Goal: Task Accomplishment & Management: Manage account settings

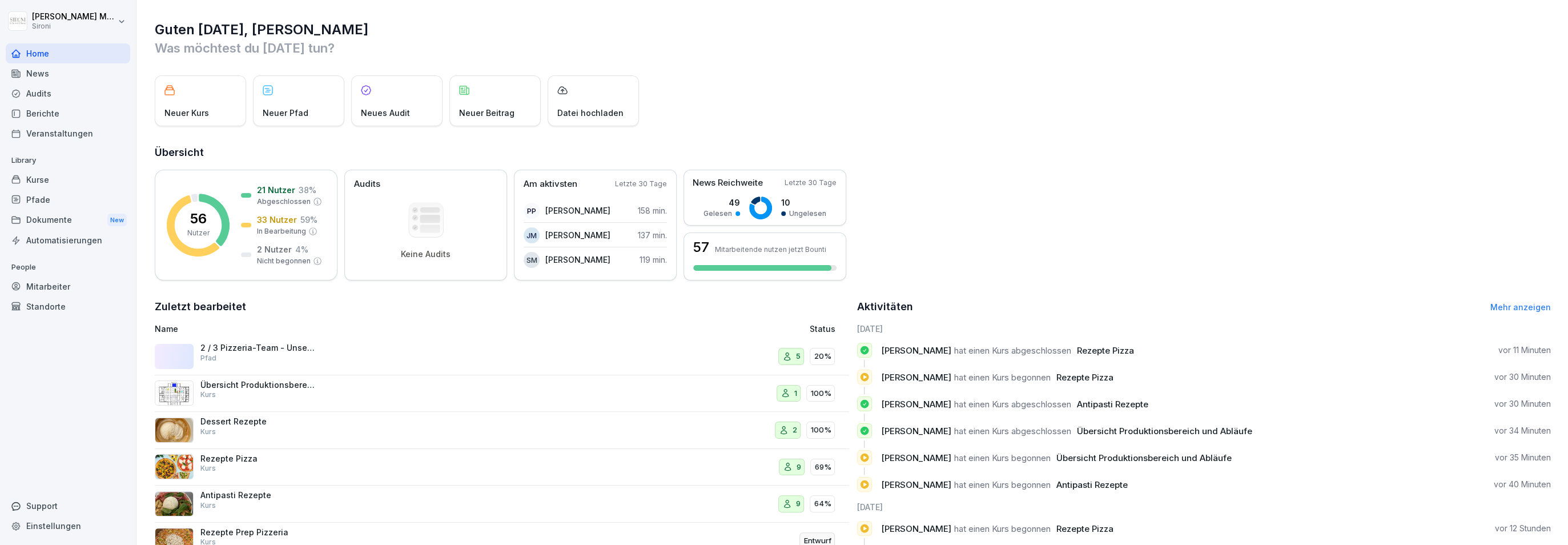
click at [240, 456] on p "Rezepte Pizza" at bounding box center [258, 458] width 114 height 10
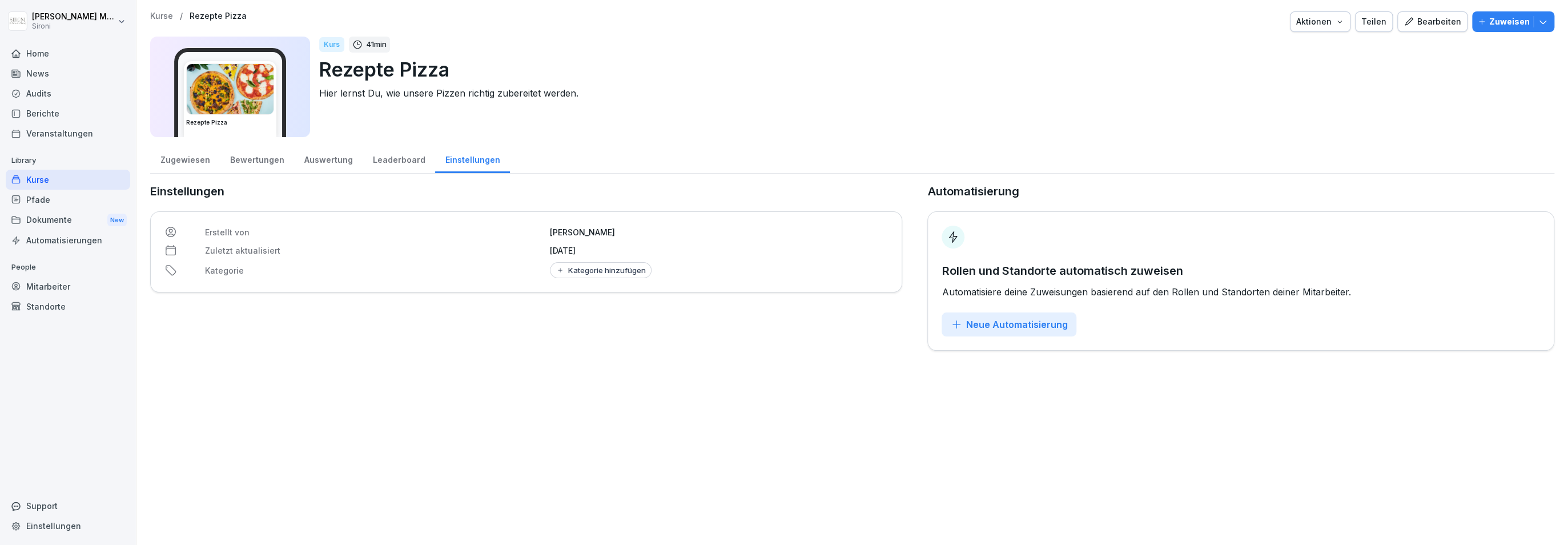
click at [205, 158] on div "Zugewiesen" at bounding box center [185, 158] width 70 height 29
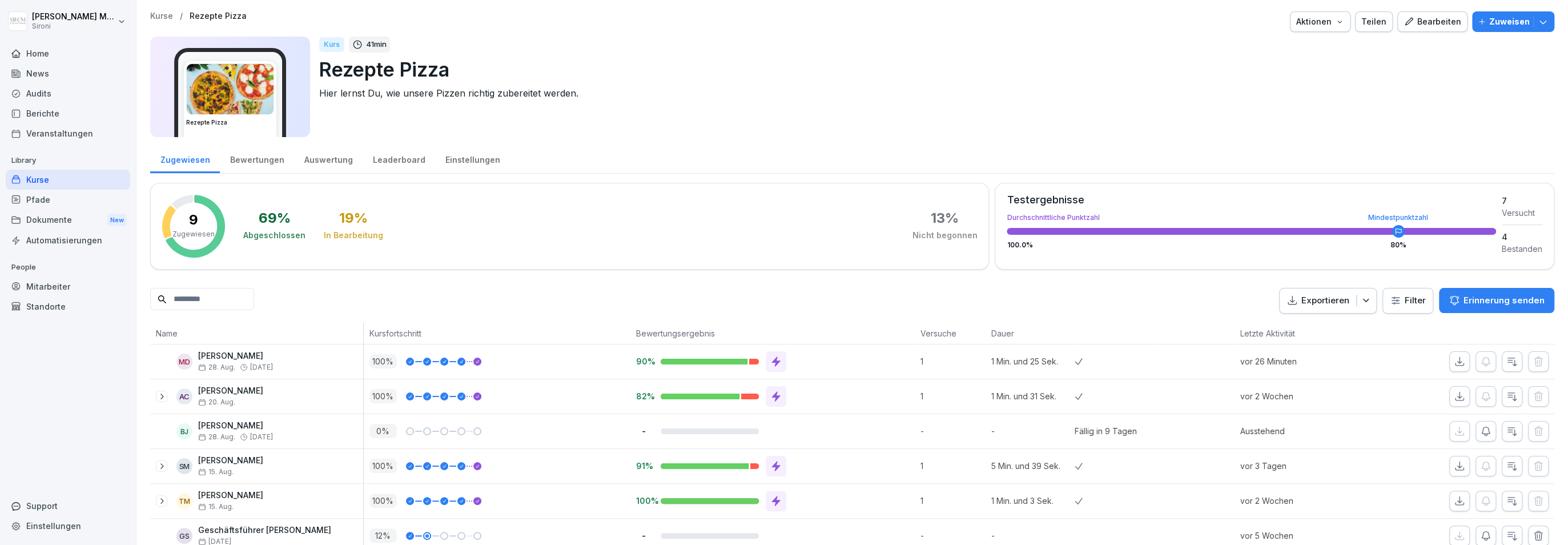
click at [159, 19] on p "Kurse" at bounding box center [161, 16] width 23 height 10
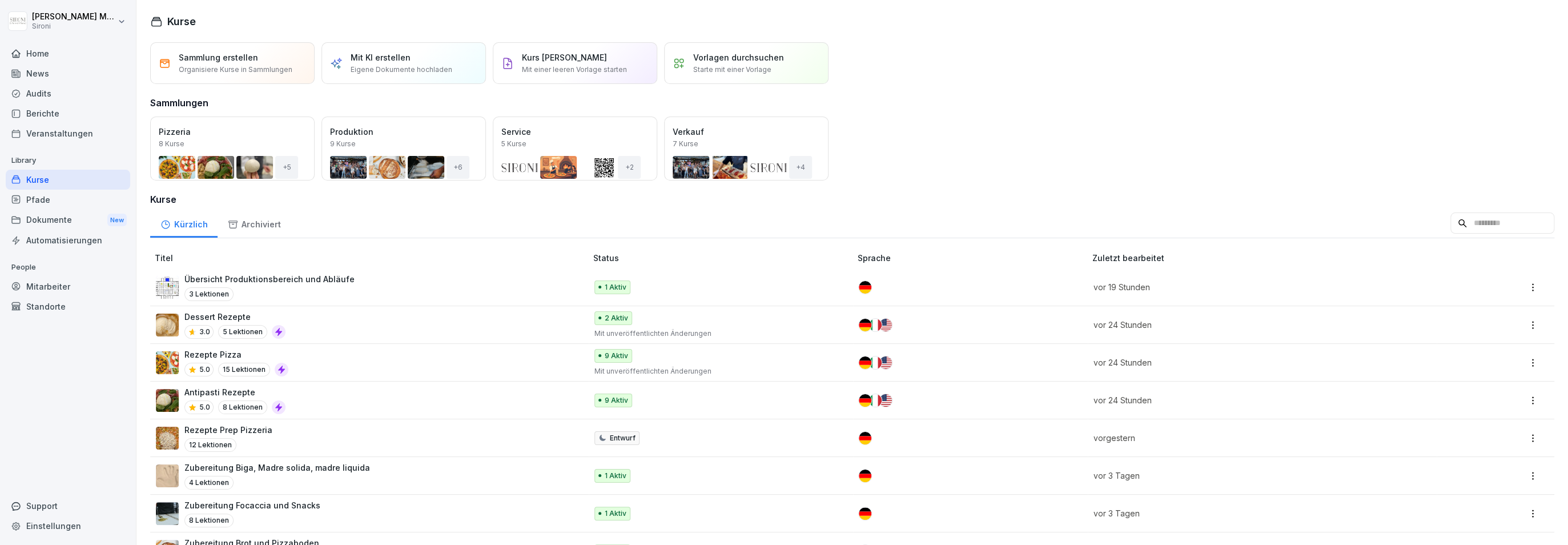
click at [220, 386] on p "Antipasti Rezepte" at bounding box center [236, 392] width 101 height 12
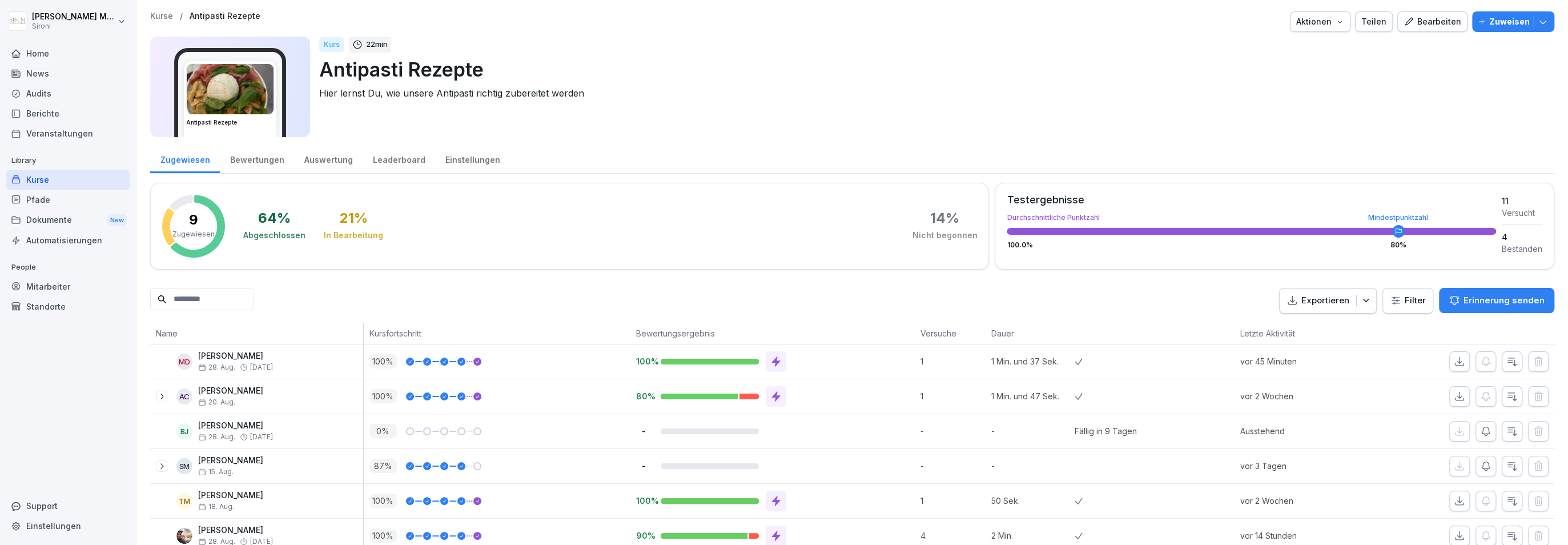
click at [244, 160] on div "Bewertungen" at bounding box center [257, 158] width 75 height 29
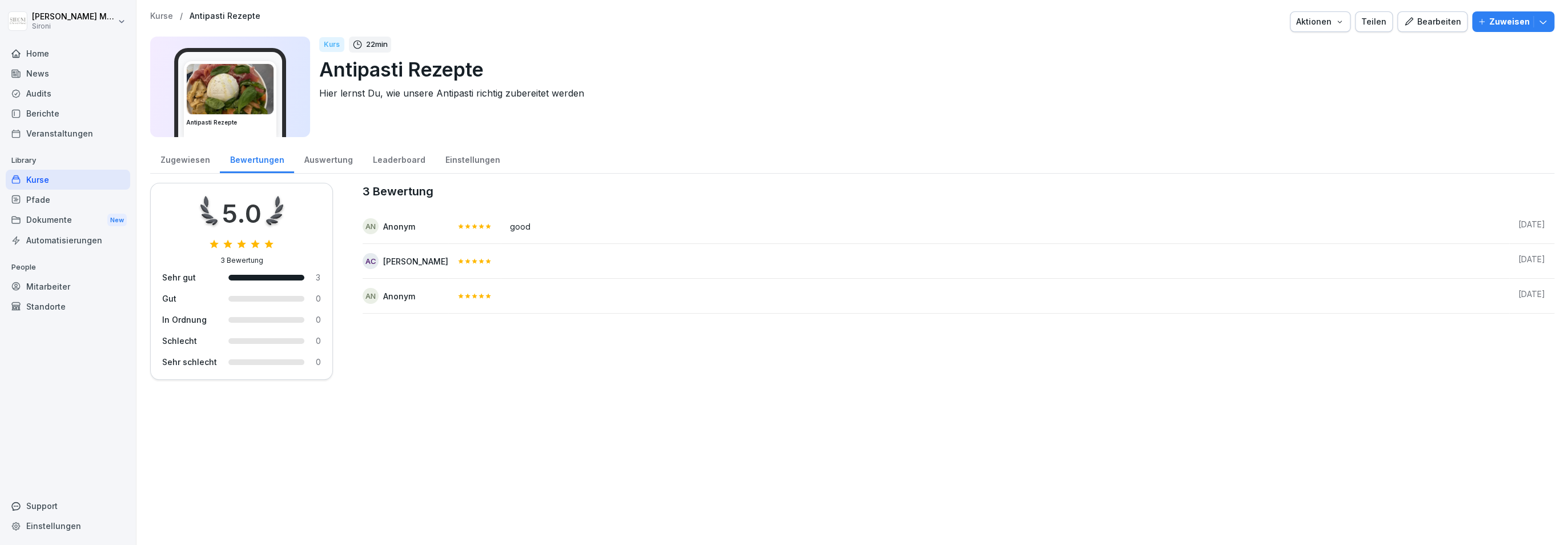
click at [202, 159] on div "Zugewiesen" at bounding box center [185, 158] width 70 height 29
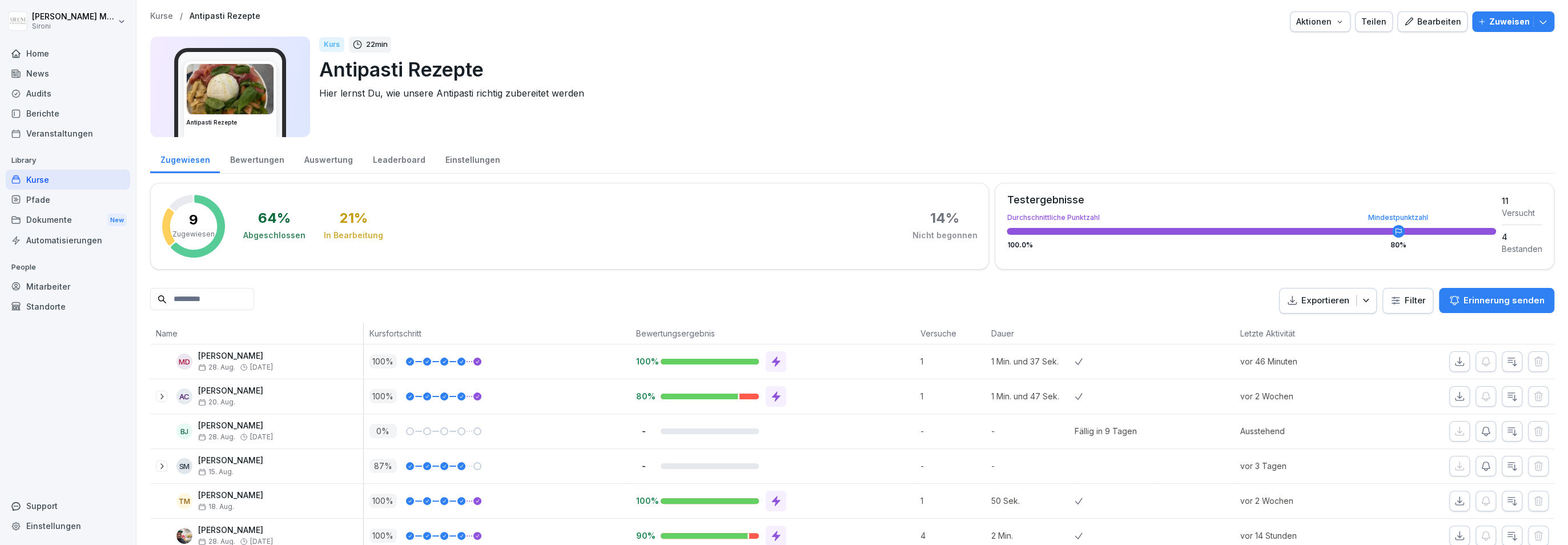
click at [160, 20] on p "Kurse" at bounding box center [161, 16] width 23 height 10
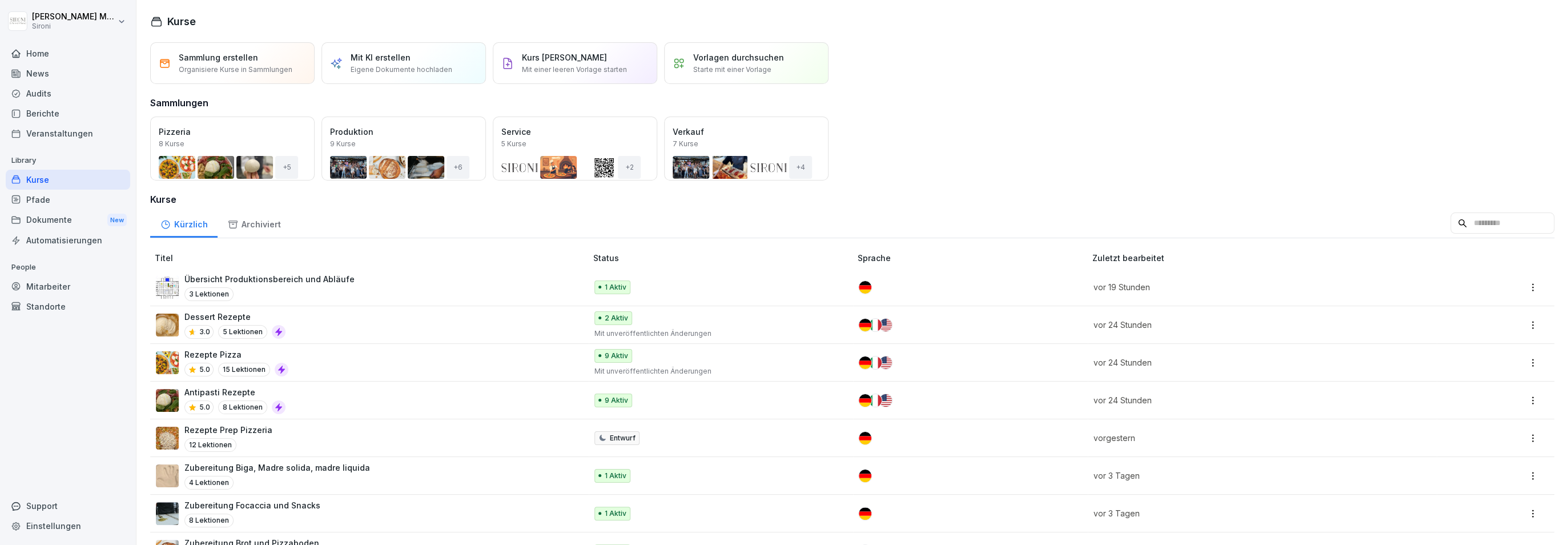
click at [296, 358] on div "Rezepte Pizza 5.0 15 Lektionen" at bounding box center [366, 362] width 420 height 28
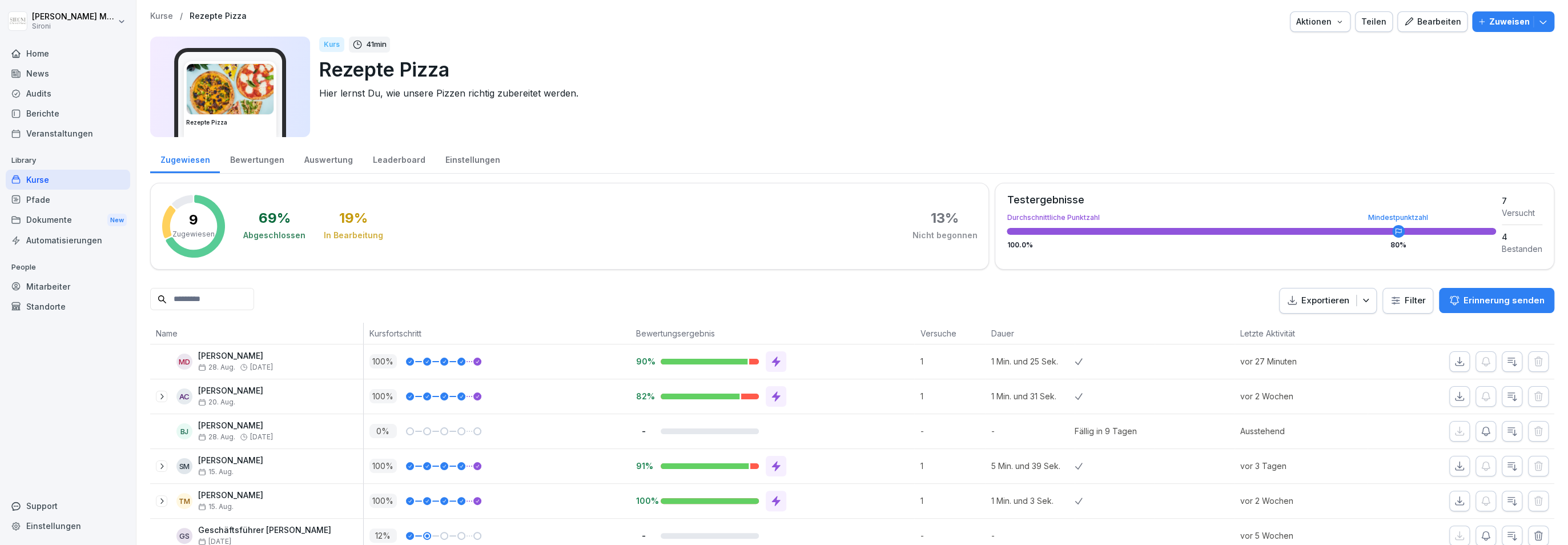
click at [163, 17] on p "Kurse" at bounding box center [161, 16] width 23 height 10
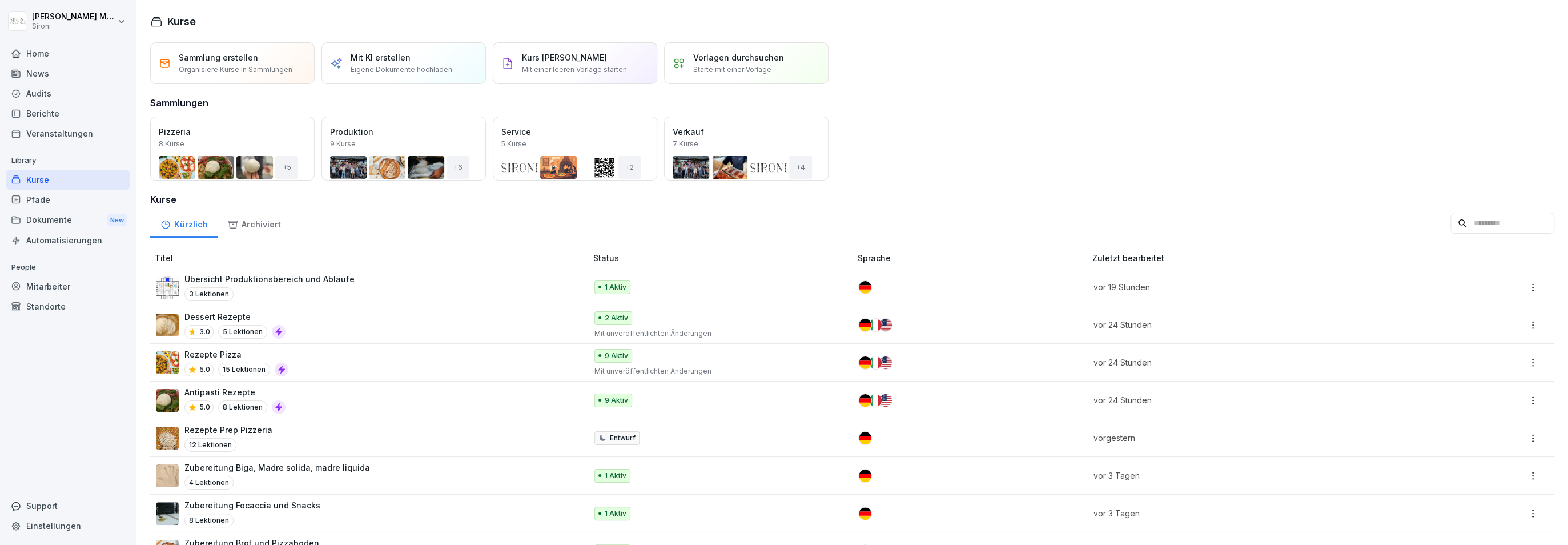
click at [240, 308] on td "Dessert Rezepte 3.0 5 Lektionen" at bounding box center [369, 325] width 438 height 38
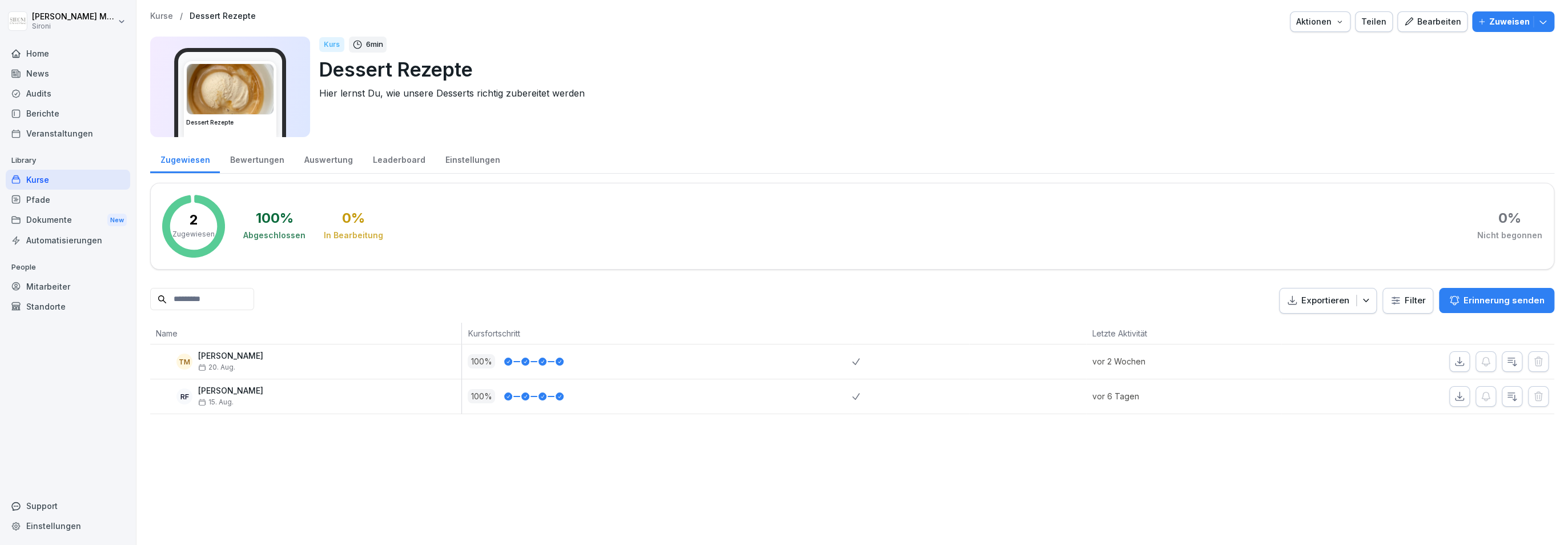
click at [1434, 13] on button "Bearbeiten" at bounding box center [1433, 21] width 71 height 21
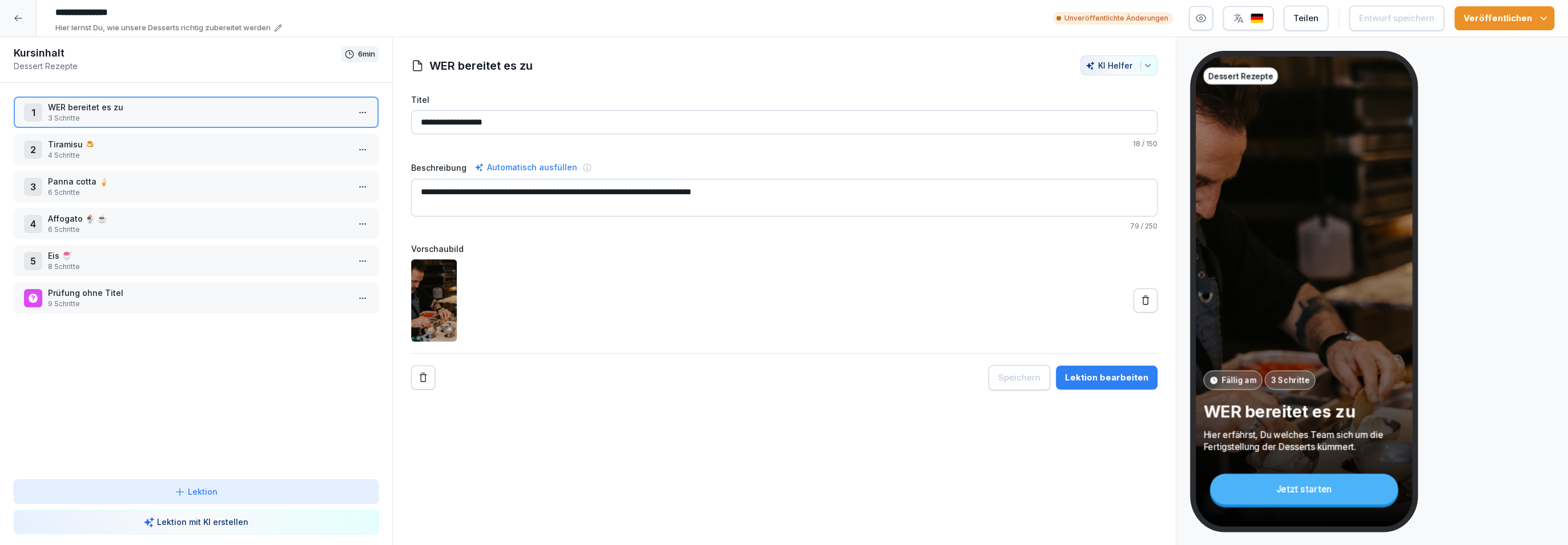
click at [366, 113] on html "**********" at bounding box center [784, 272] width 1568 height 545
click at [347, 131] on div "Schritte bearbeiten" at bounding box center [319, 134] width 87 height 12
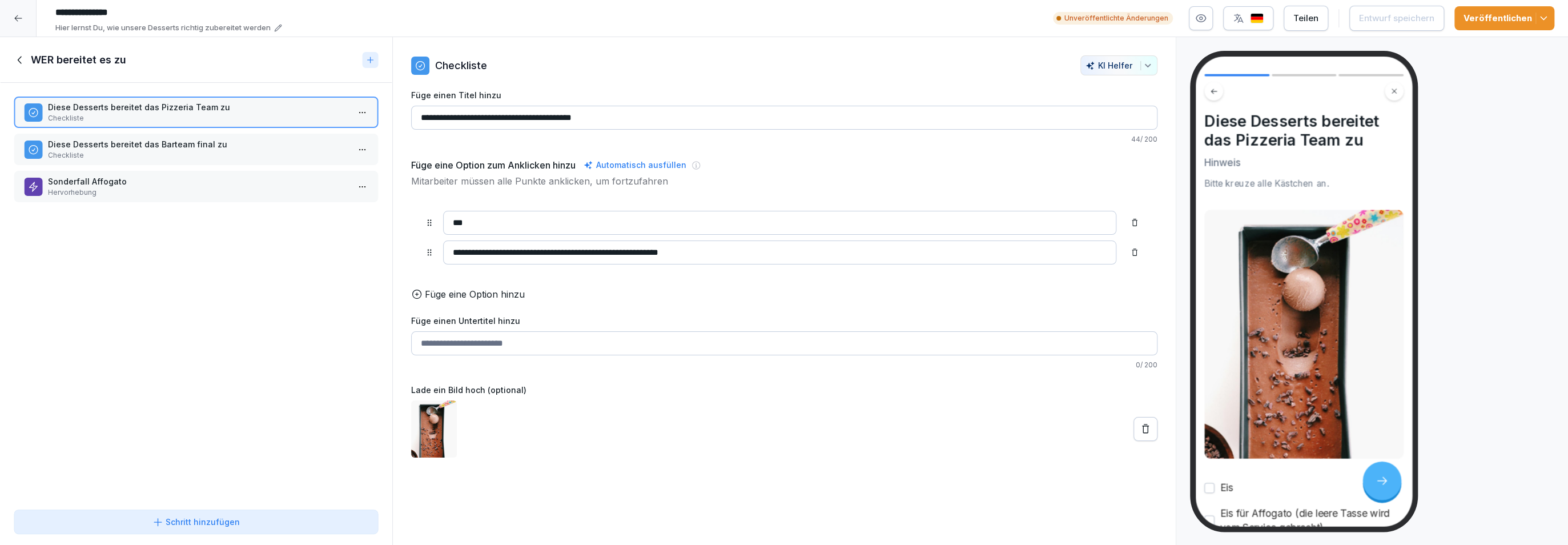
click at [256, 134] on div "Diese Desserts bereitet das Barteam final zu Checkliste" at bounding box center [196, 149] width 365 height 32
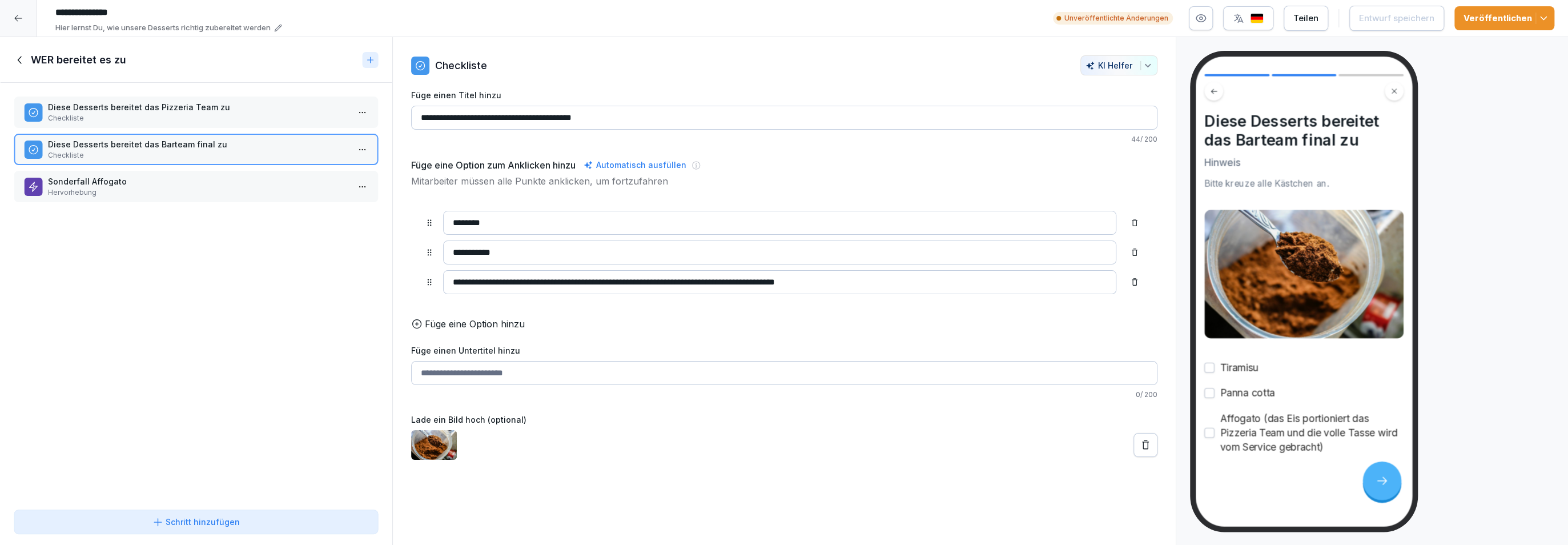
click at [230, 177] on p "Sonderfall Affogato" at bounding box center [198, 181] width 301 height 12
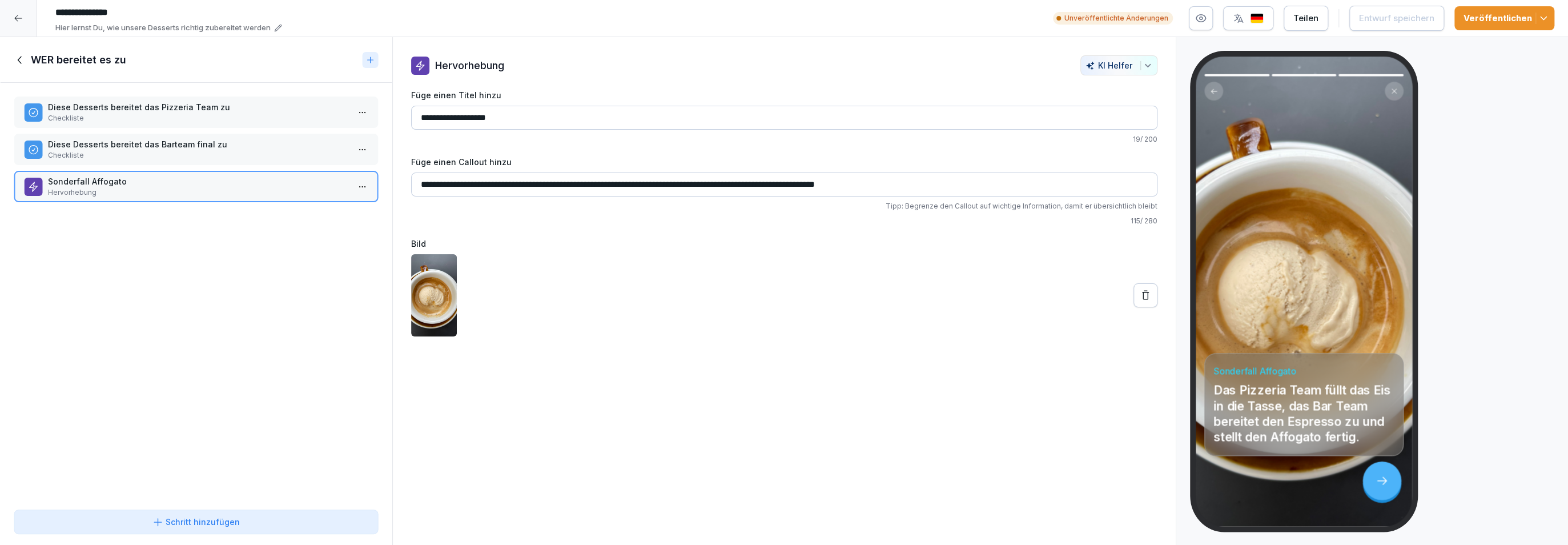
click at [18, 59] on icon at bounding box center [20, 60] width 13 height 13
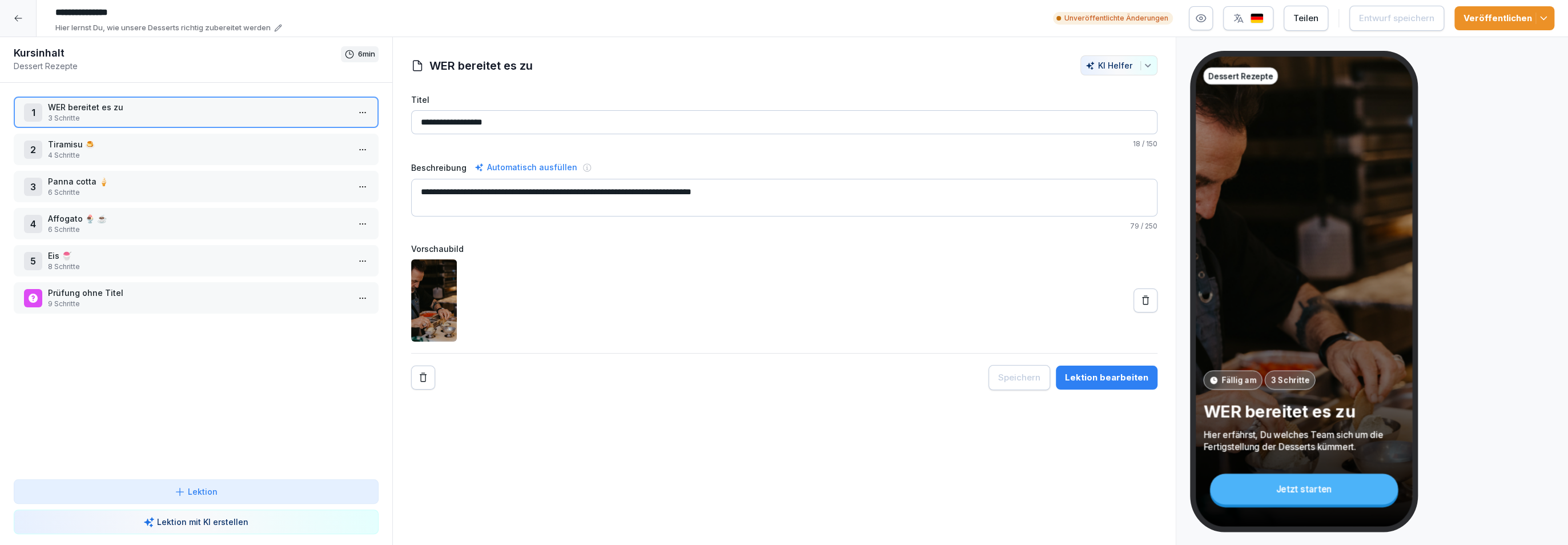
click at [19, 29] on div at bounding box center [18, 18] width 37 height 37
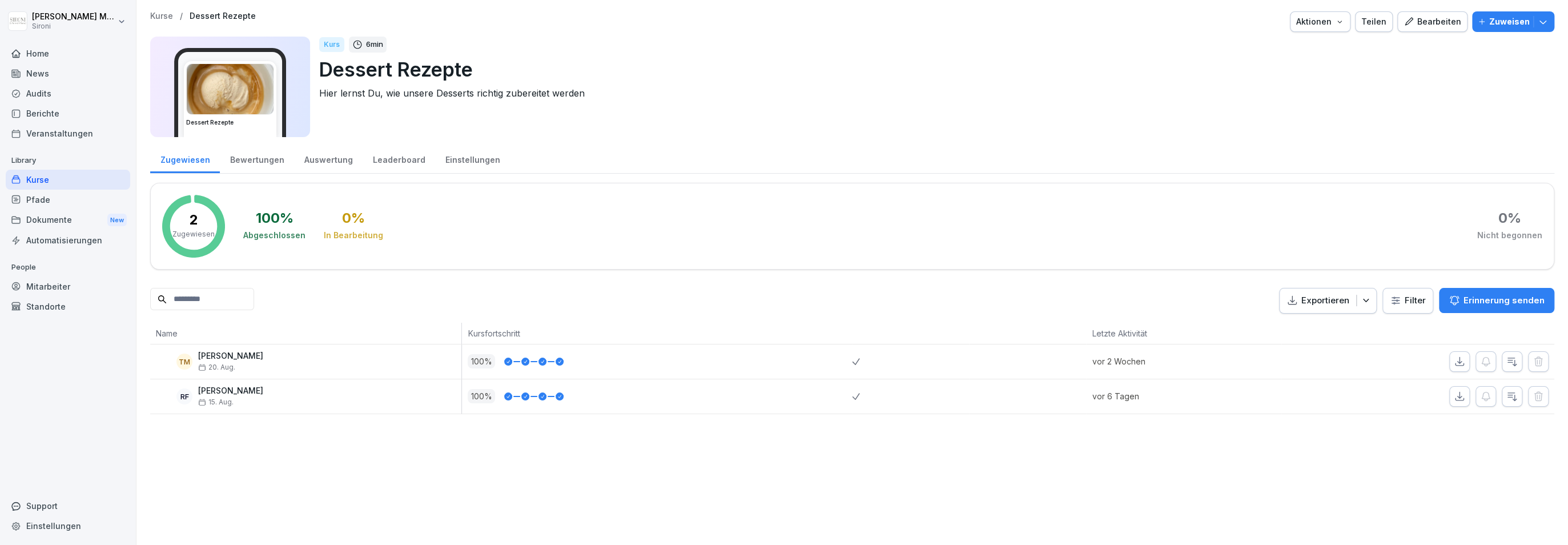
click at [166, 14] on p "Kurse" at bounding box center [161, 16] width 23 height 10
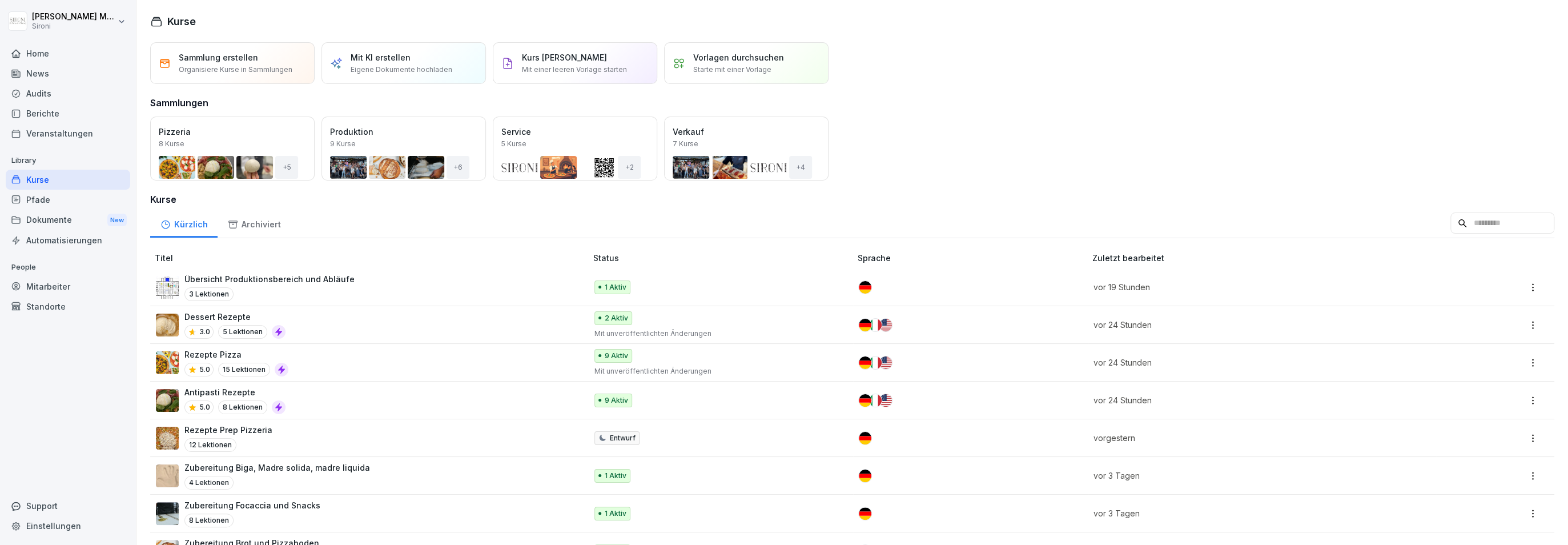
click at [320, 327] on div "Dessert Rezepte 3.0 5 Lektionen" at bounding box center [366, 325] width 420 height 28
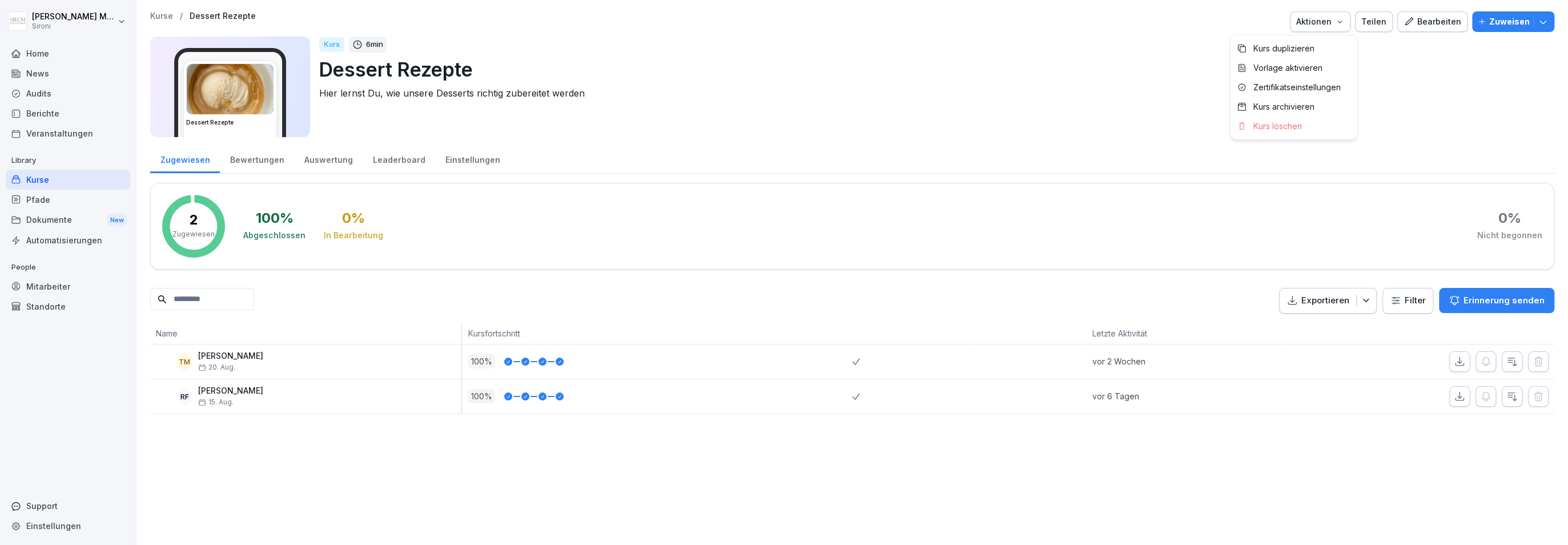
click at [1338, 24] on div "Aktionen" at bounding box center [1320, 22] width 48 height 13
click at [1433, 22] on div "Bearbeiten" at bounding box center [1433, 22] width 58 height 13
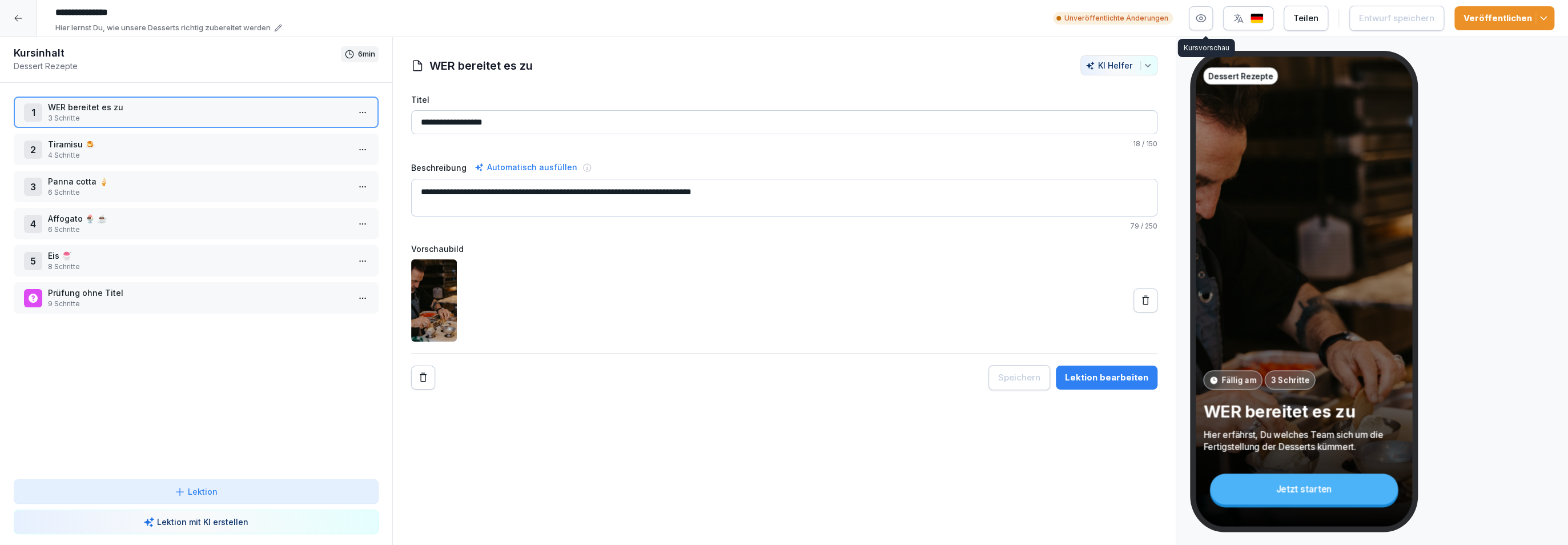
click at [1207, 14] on icon "button" at bounding box center [1200, 18] width 11 height 11
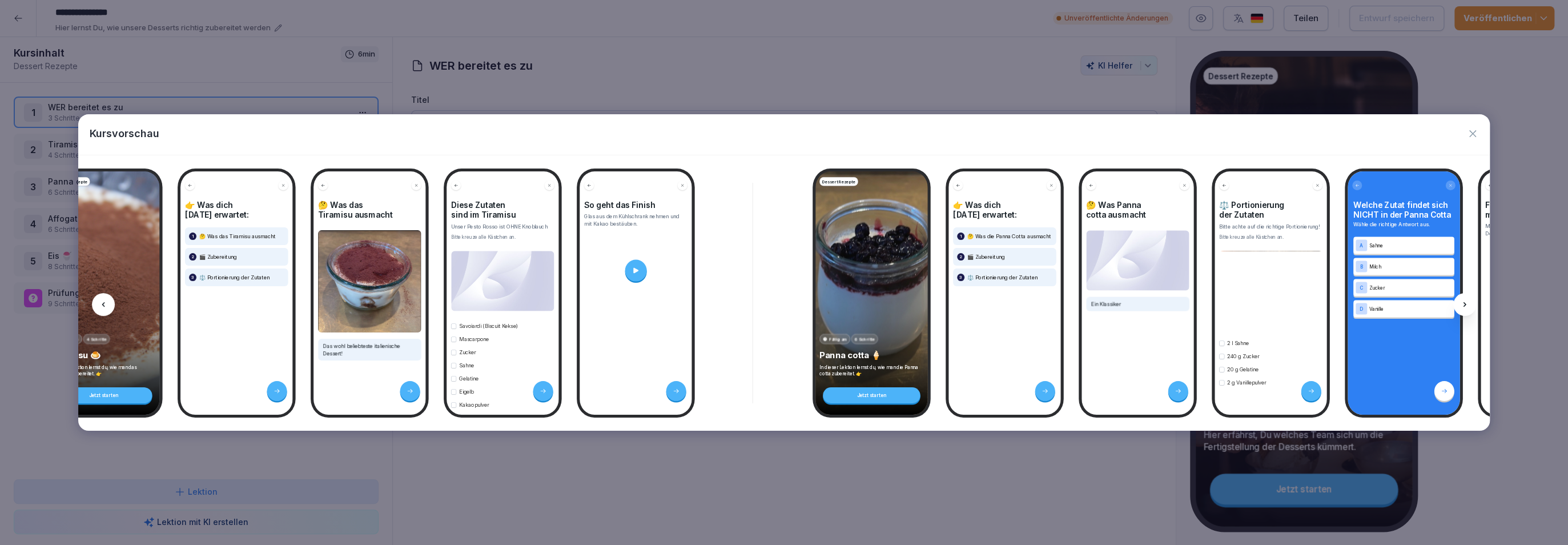
scroll to position [0, 555]
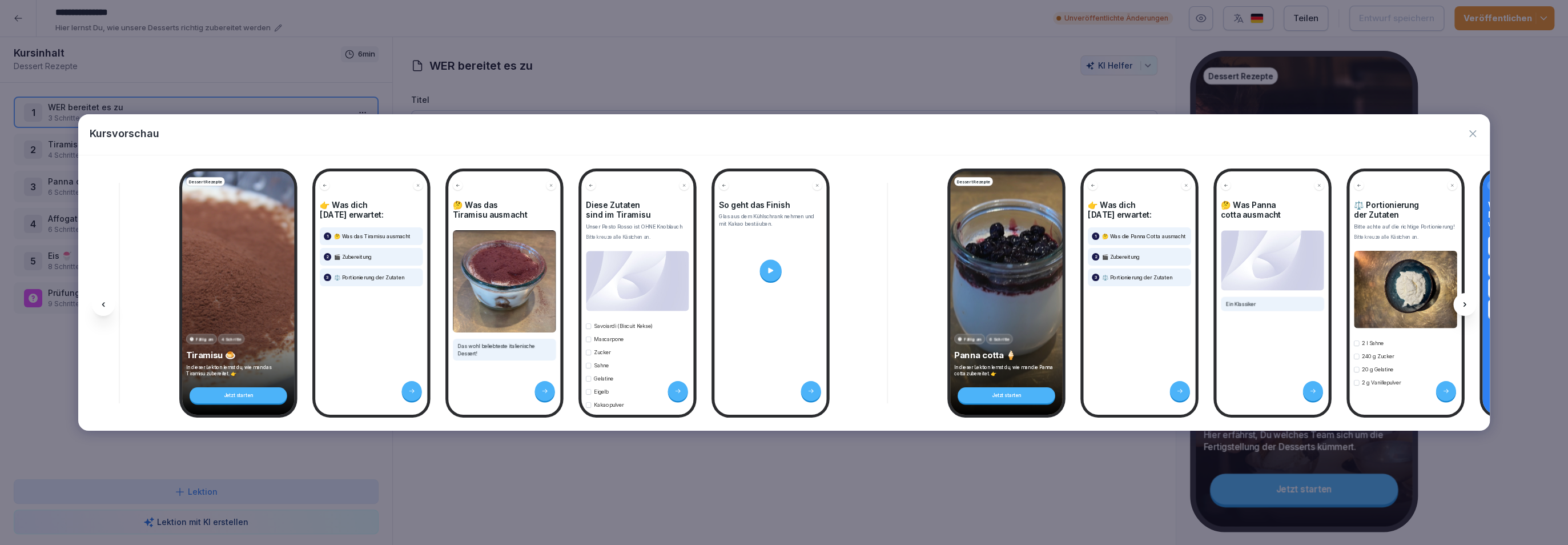
click at [1475, 134] on icon "button" at bounding box center [1473, 133] width 11 height 11
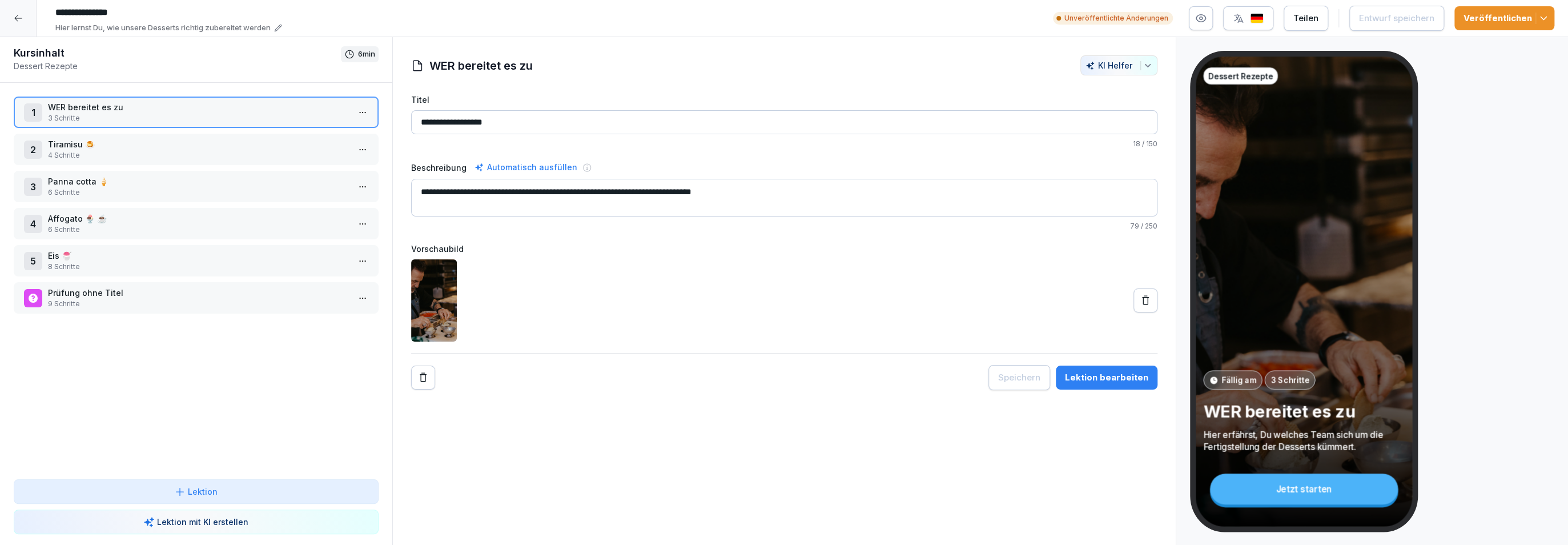
click at [363, 152] on html "**********" at bounding box center [784, 272] width 1568 height 545
click at [335, 167] on div "Schritte bearbeiten" at bounding box center [319, 171] width 87 height 12
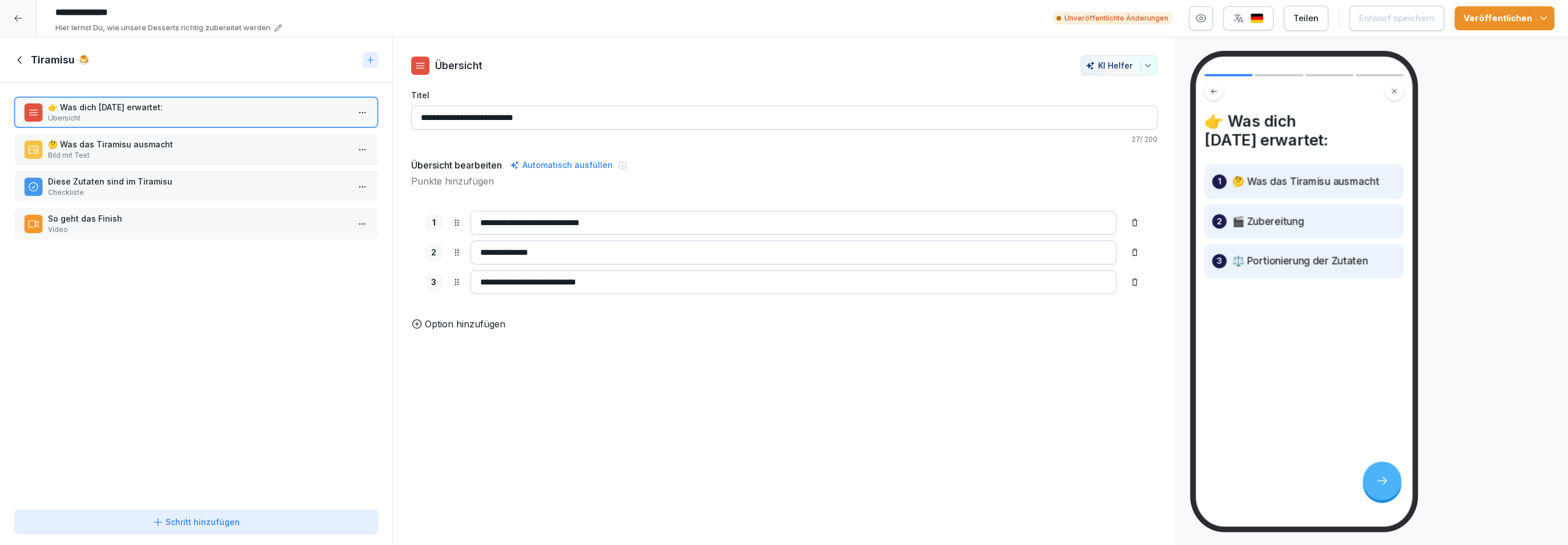
click at [278, 143] on p "🤔 Was das Tiramisu ausmacht" at bounding box center [198, 144] width 301 height 12
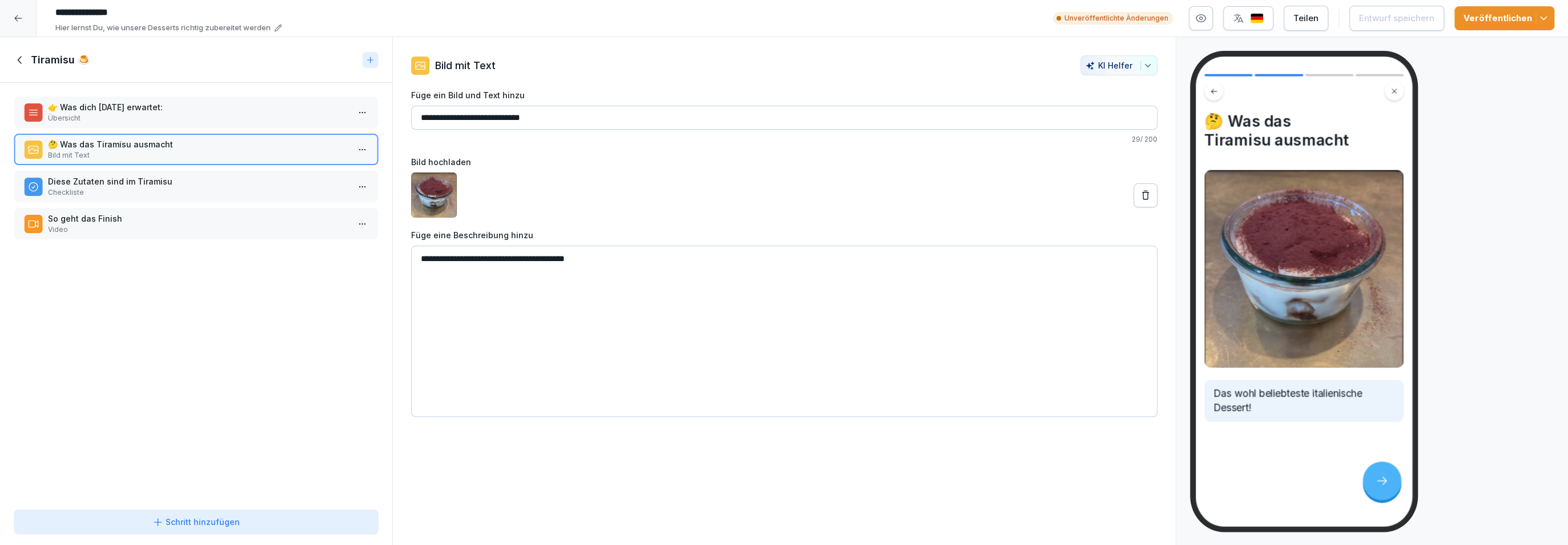
click at [262, 172] on div "Diese Zutaten sind im Tiramisu Checkliste" at bounding box center [196, 187] width 365 height 32
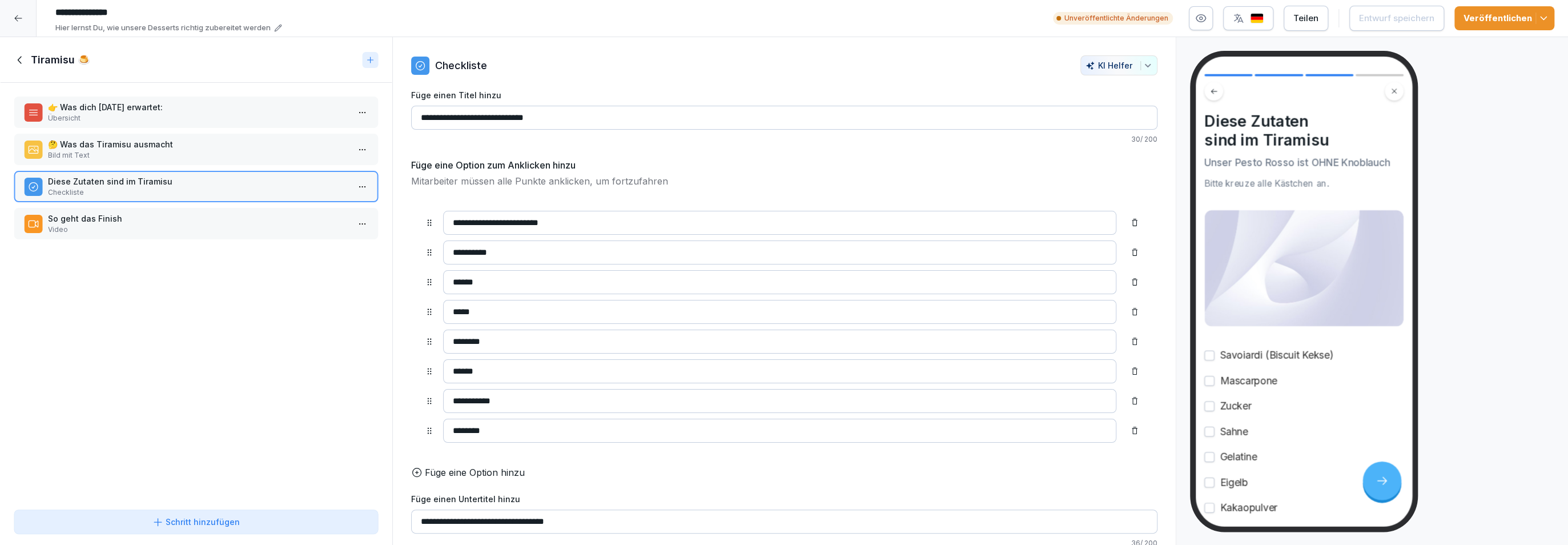
scroll to position [101, 0]
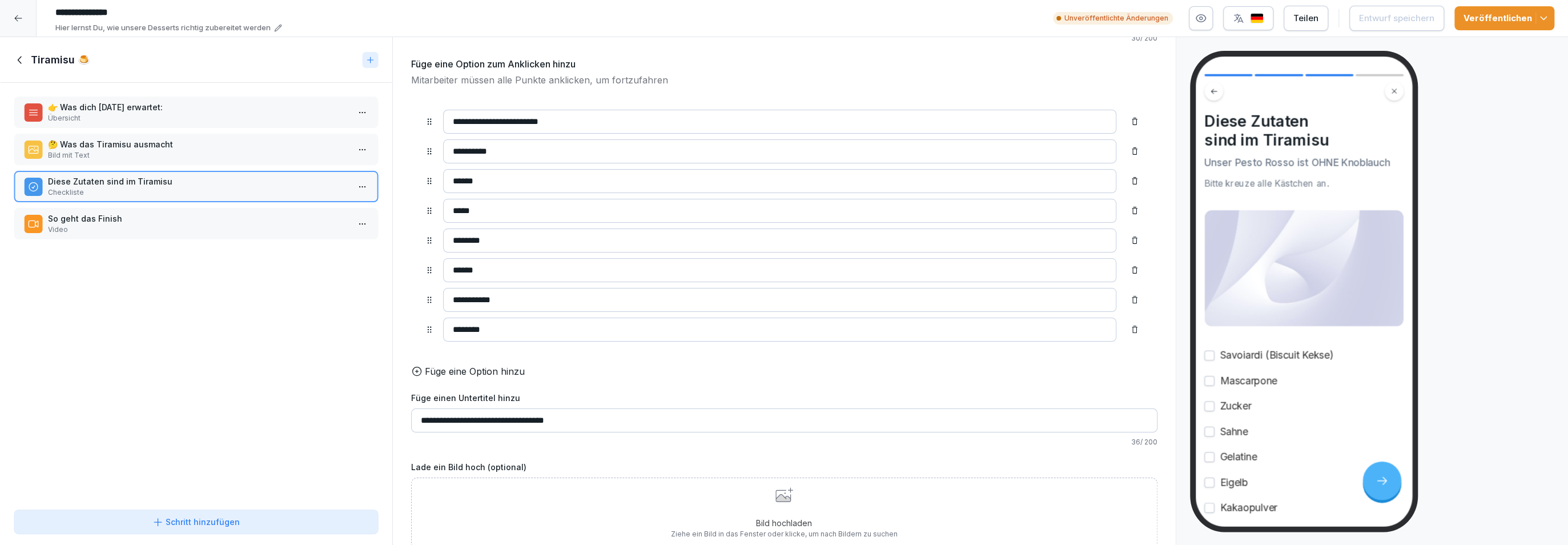
click at [783, 496] on icon at bounding box center [783, 497] width 15 height 7
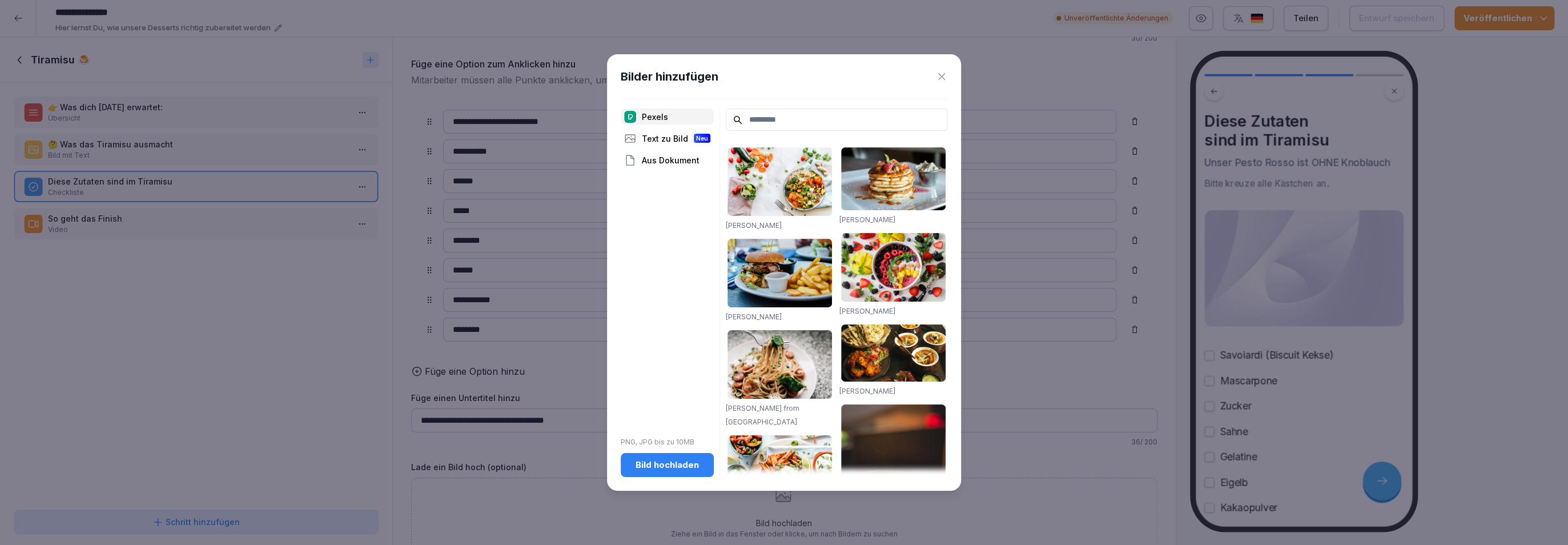
click at [765, 128] on input at bounding box center [836, 119] width 222 height 22
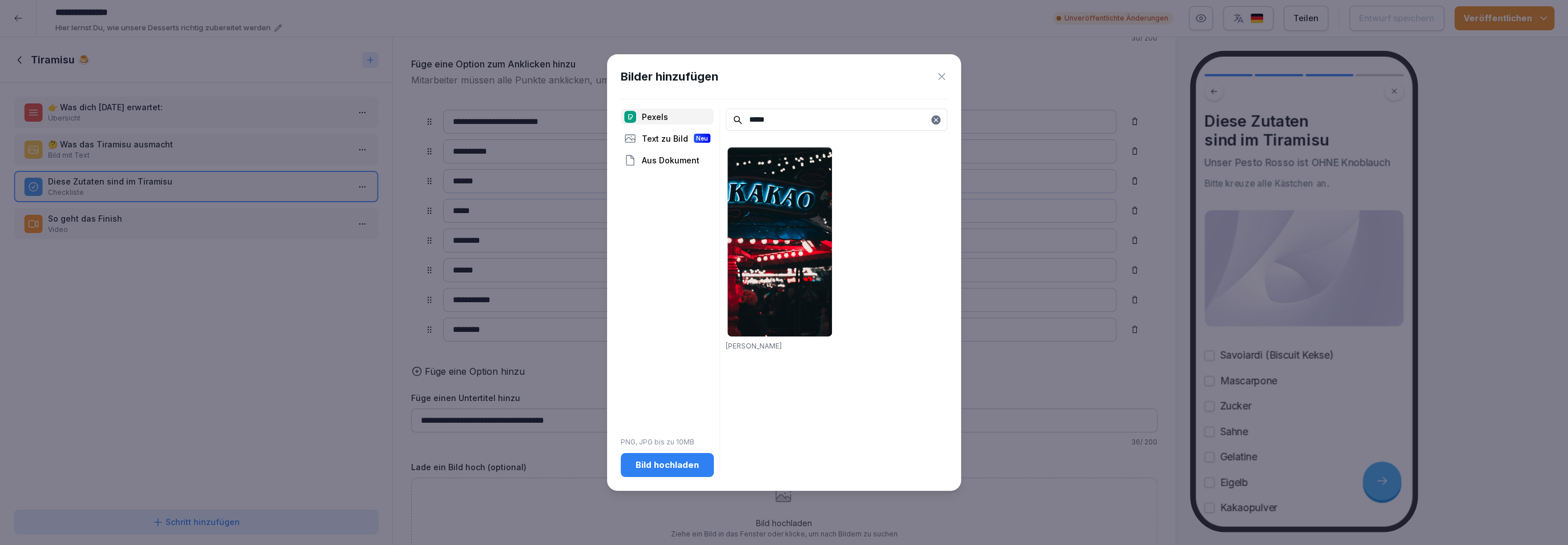
click at [773, 122] on input "*****" at bounding box center [836, 119] width 222 height 22
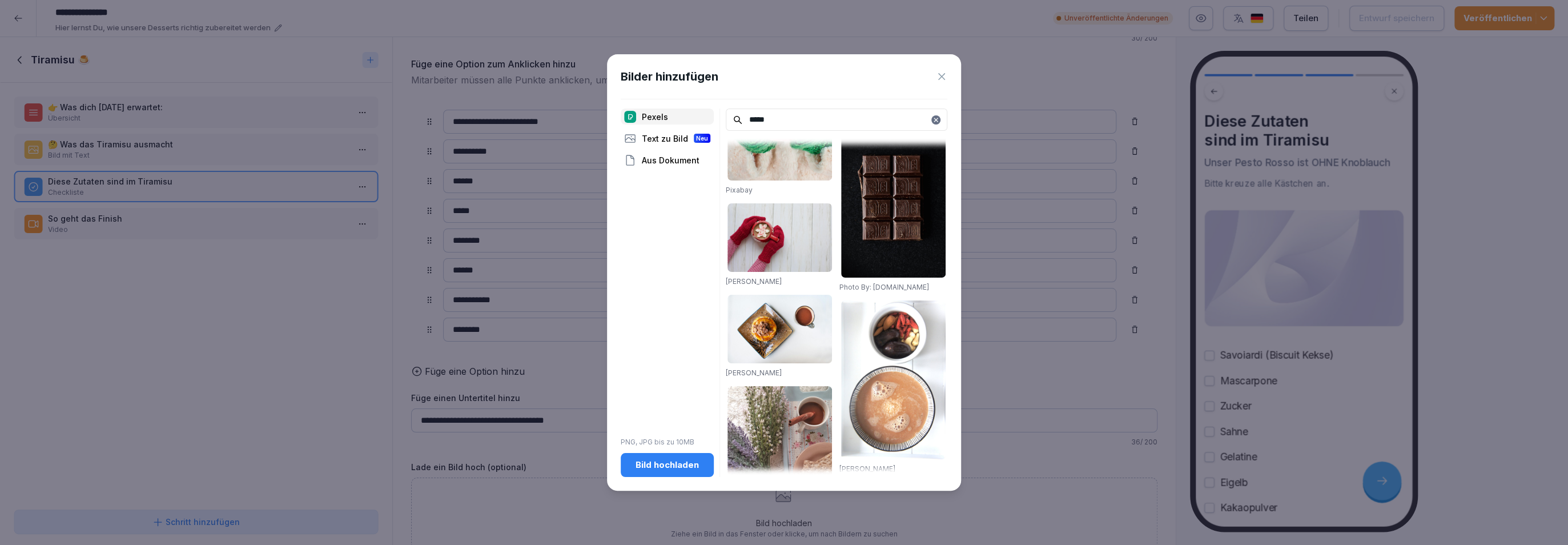
scroll to position [0, 0]
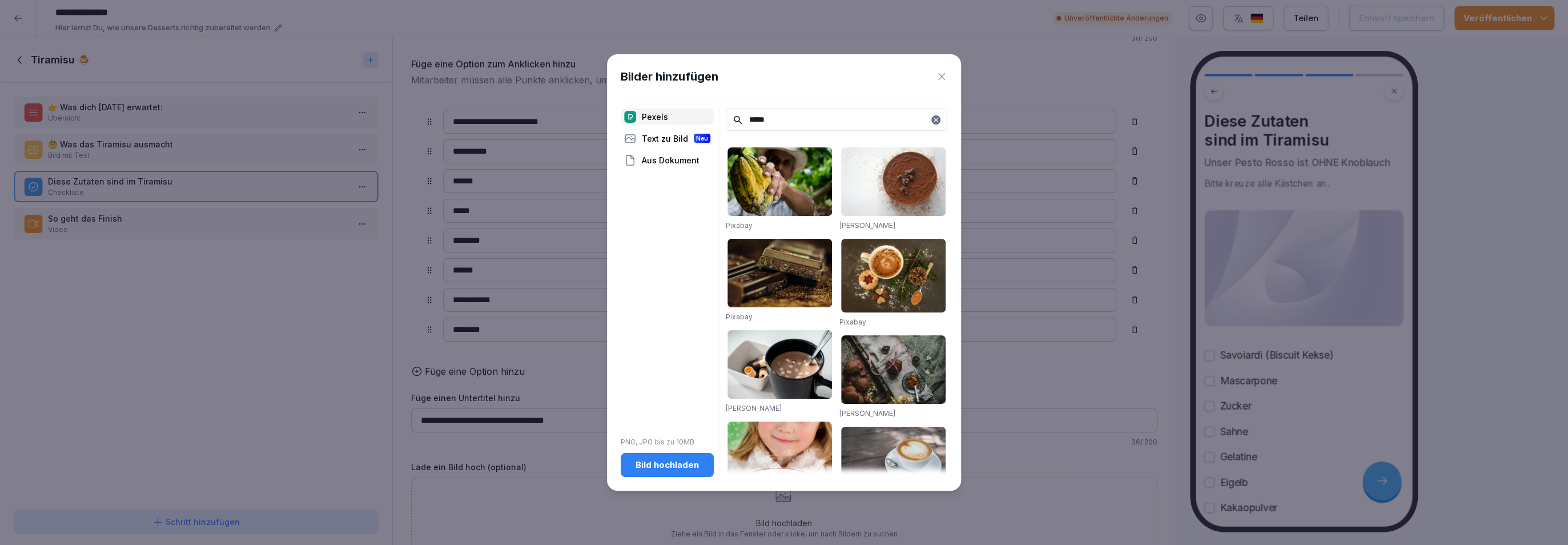
type input "*****"
click at [794, 203] on img at bounding box center [780, 181] width 104 height 69
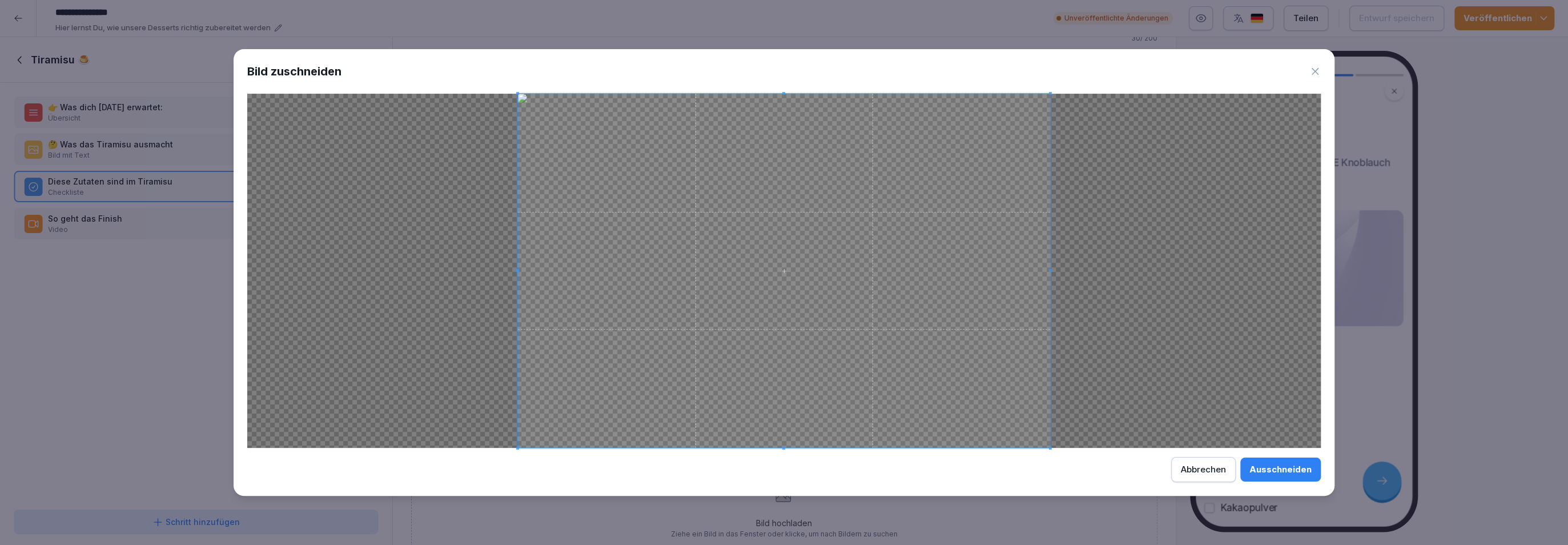
click at [1241, 457] on button "Ausschneiden" at bounding box center [1281, 469] width 81 height 24
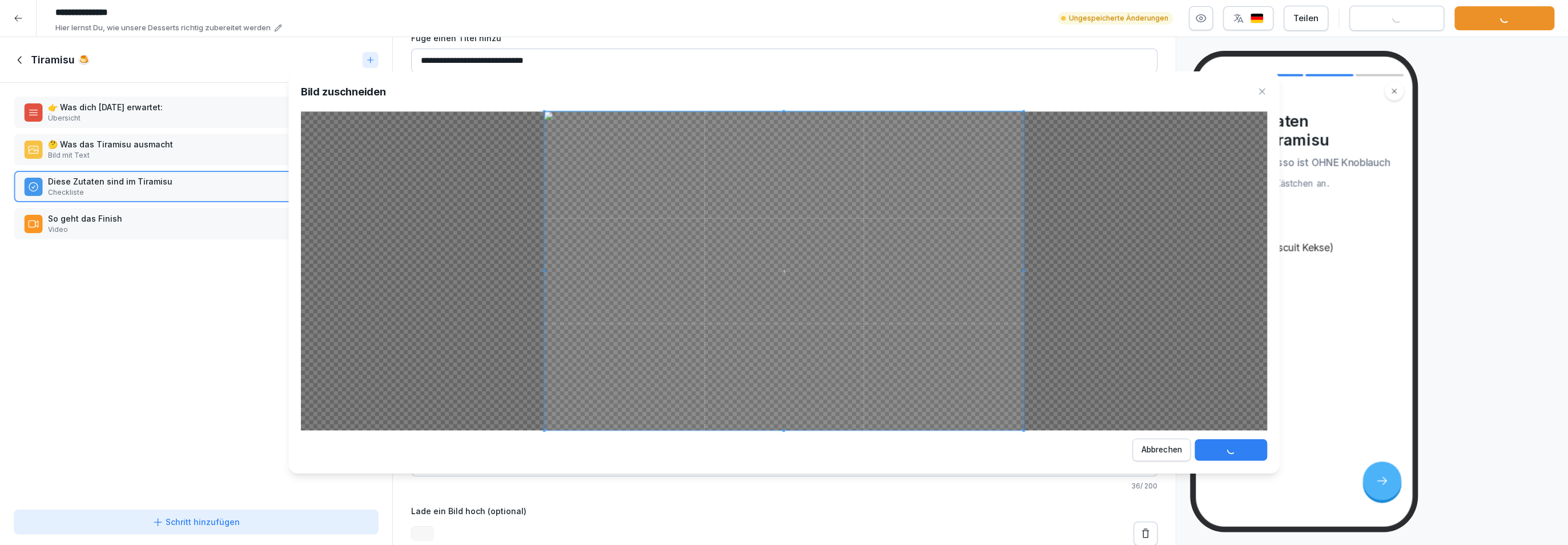
scroll to position [61, 0]
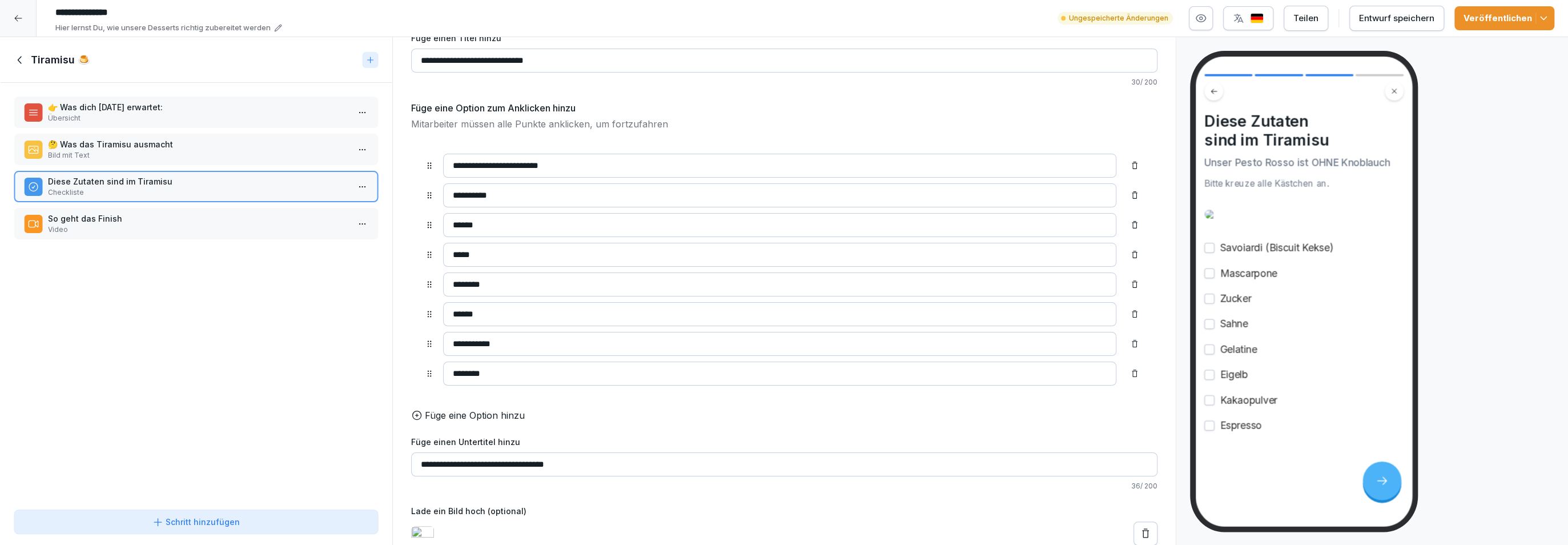
click at [22, 60] on icon at bounding box center [20, 60] width 13 height 13
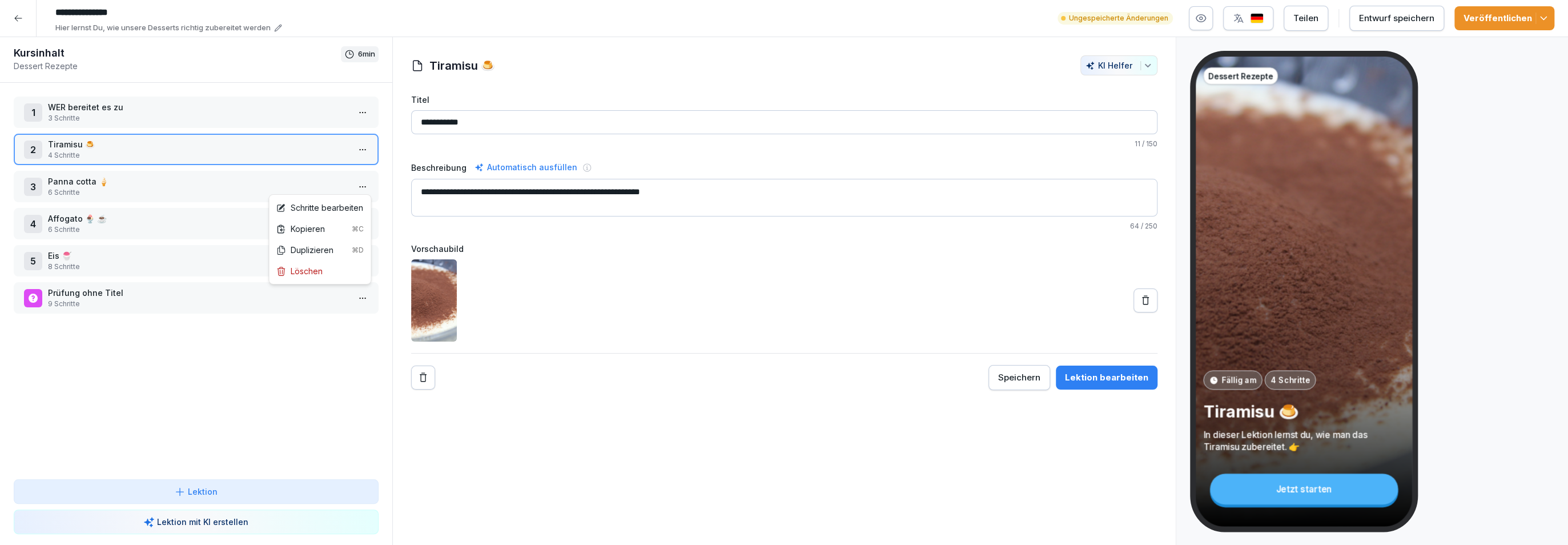
click at [365, 179] on html "**********" at bounding box center [784, 272] width 1568 height 545
click at [338, 211] on div "Schritte bearbeiten" at bounding box center [319, 208] width 87 height 12
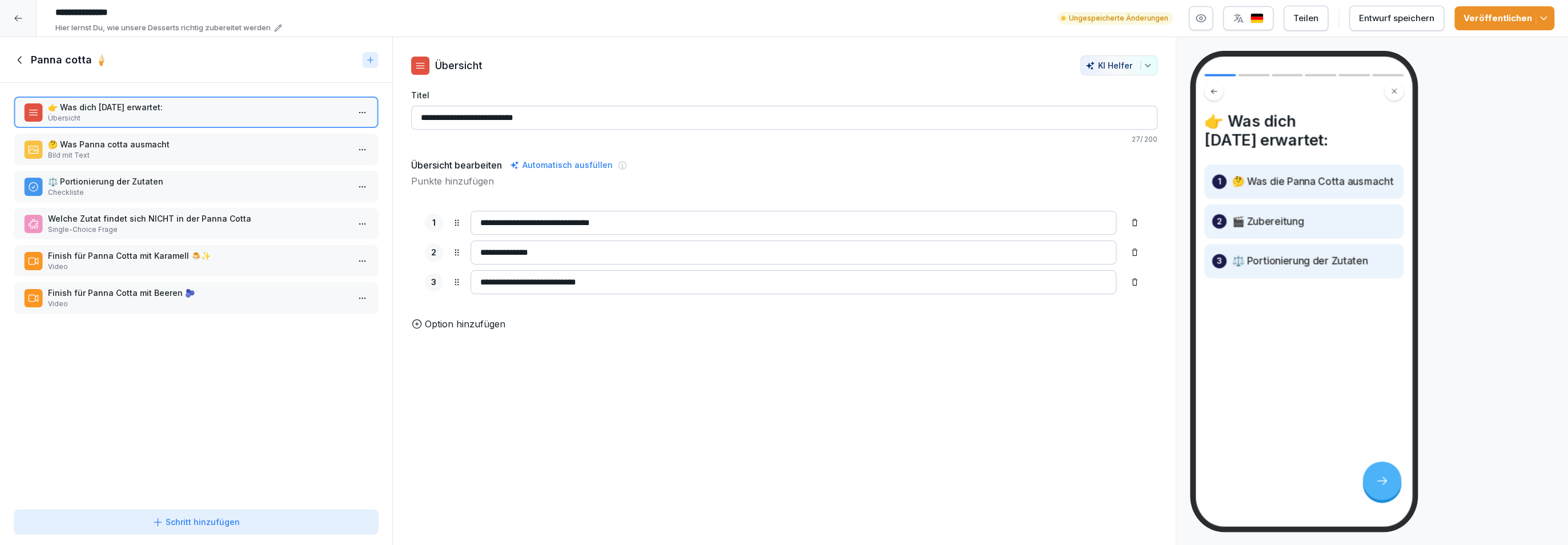
click at [327, 189] on p "Checkliste" at bounding box center [198, 192] width 301 height 10
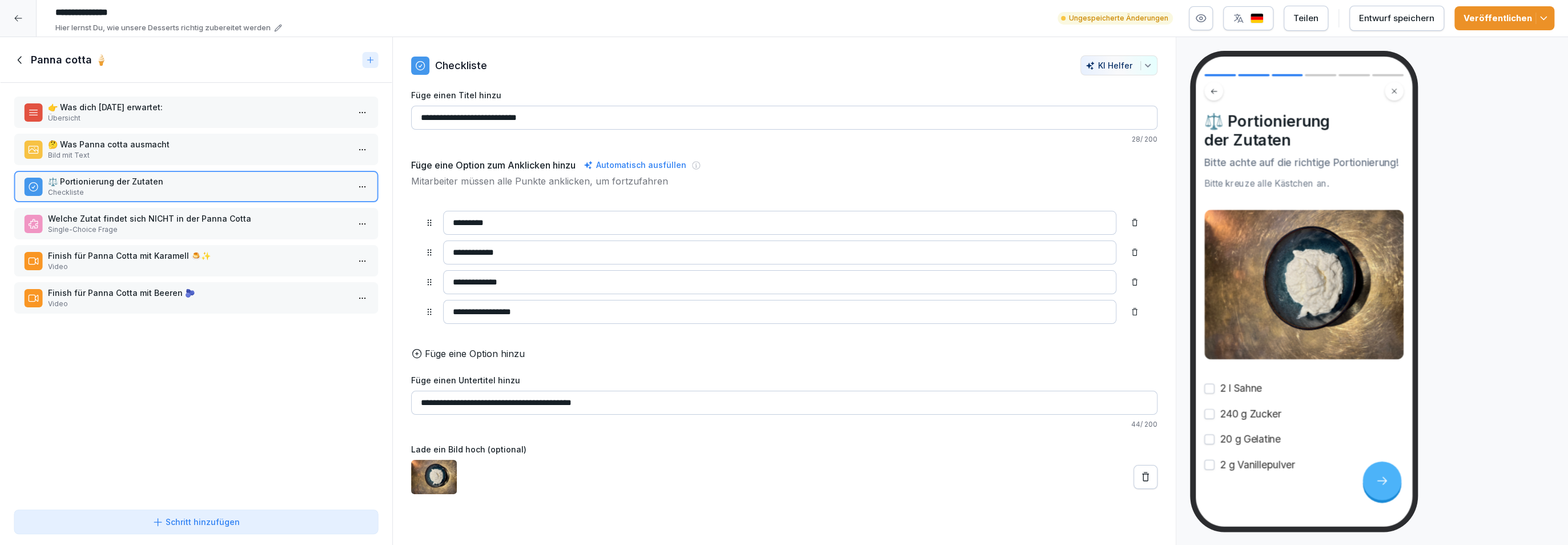
click at [329, 222] on p "Welche Zutat findet sich NICHT in der Panna Cotta" at bounding box center [198, 219] width 301 height 12
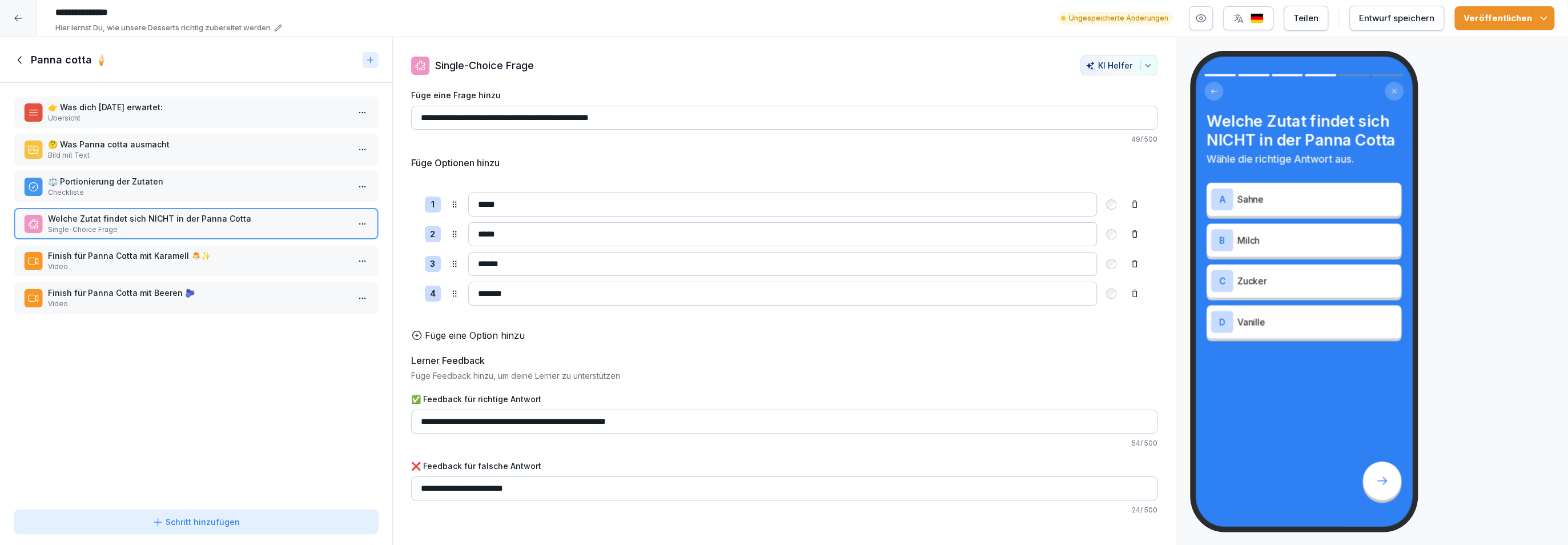
click at [342, 150] on p "Bild mit Text" at bounding box center [198, 155] width 301 height 10
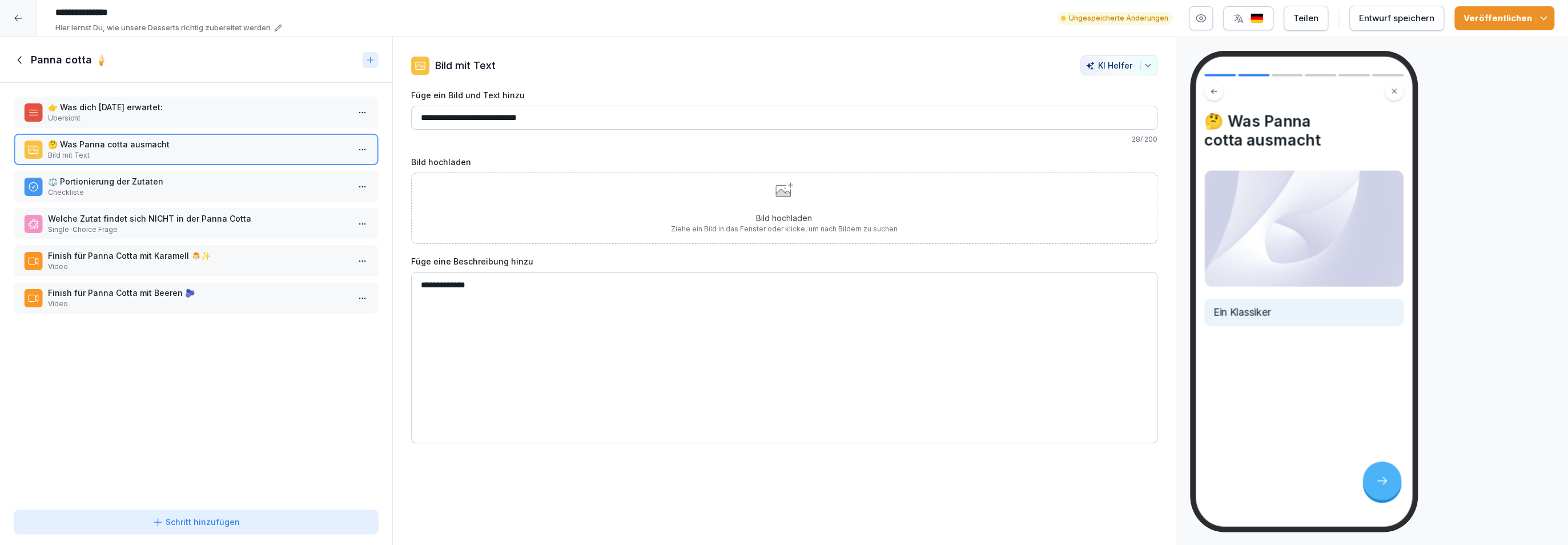
click at [436, 281] on textarea "**********" at bounding box center [784, 357] width 747 height 171
type textarea "**********"
click at [778, 204] on div "Bild hochladen Ziehe ein Bild in das Fenster oder klicke, um nach Bildern zu su…" at bounding box center [784, 208] width 227 height 52
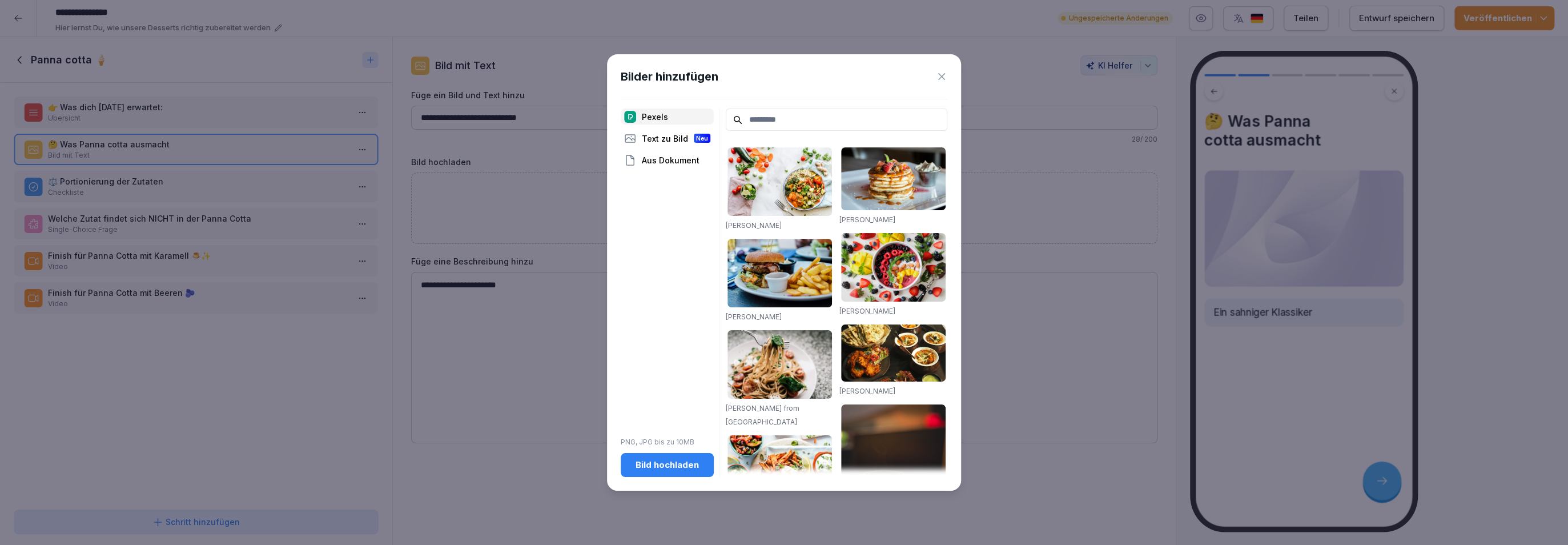
click at [792, 123] on input at bounding box center [836, 119] width 222 height 22
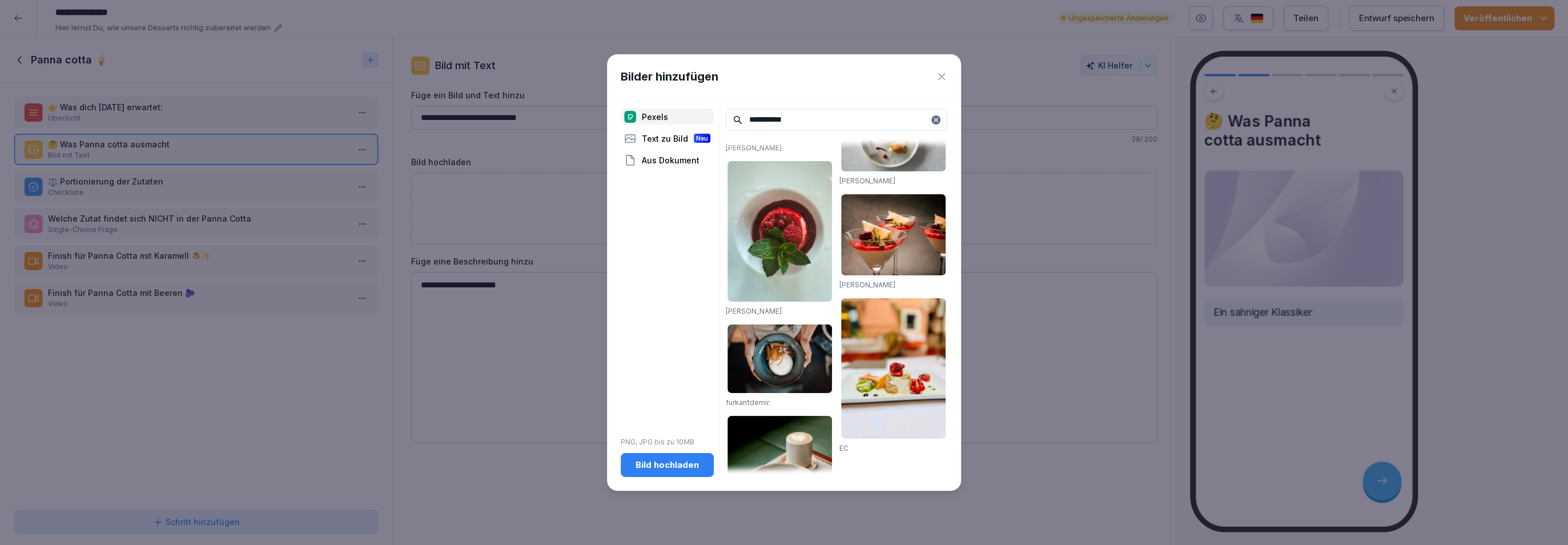
scroll to position [1648, 0]
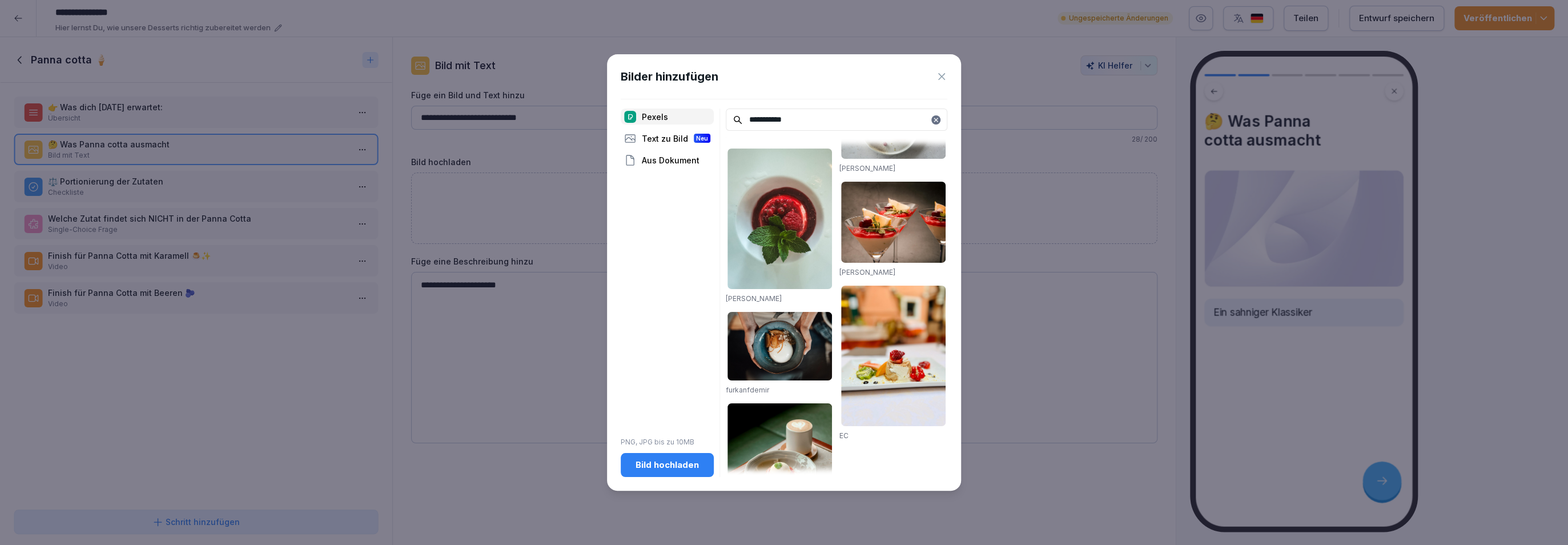
click at [794, 127] on input "**********" at bounding box center [836, 119] width 222 height 22
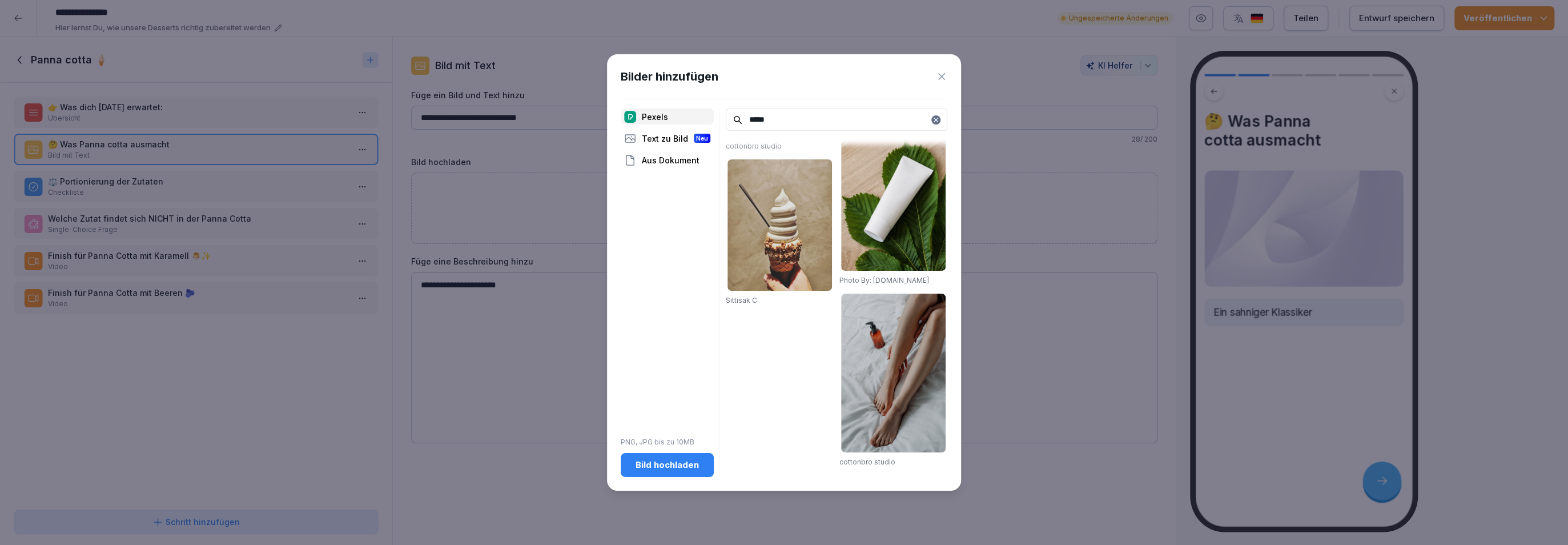
scroll to position [1997, 0]
click at [749, 120] on input "*****" at bounding box center [836, 119] width 222 height 22
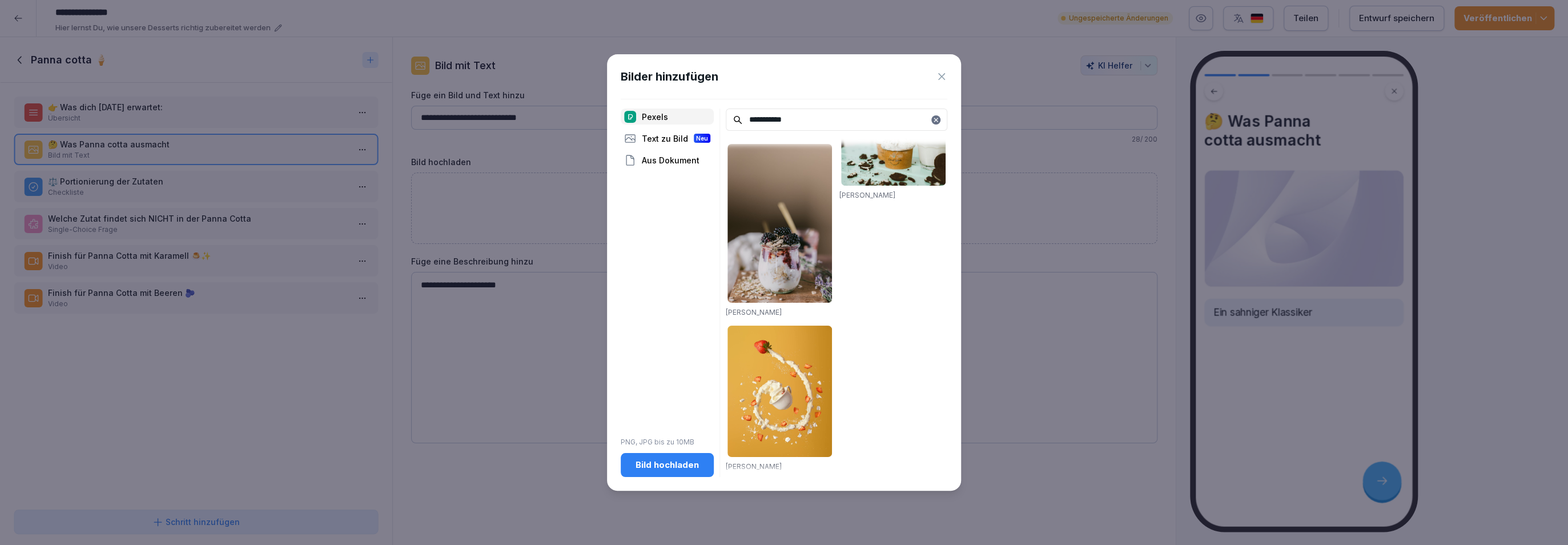
scroll to position [1781, 0]
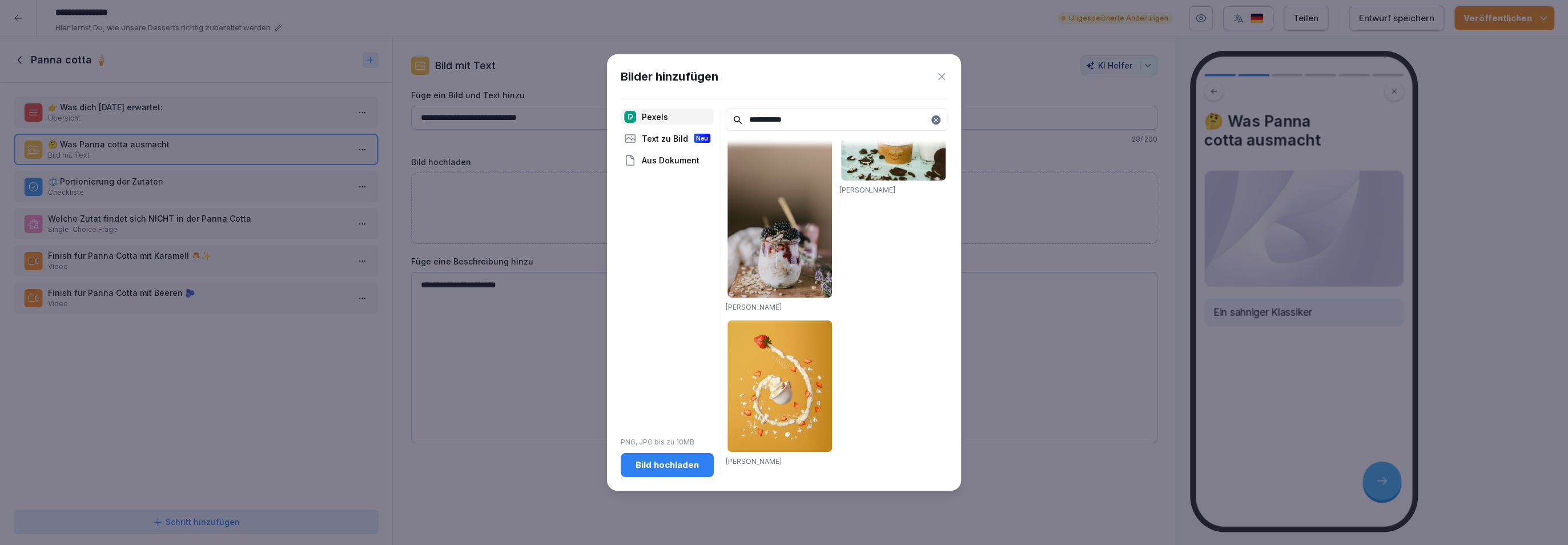
click at [773, 125] on input "**********" at bounding box center [836, 119] width 222 height 22
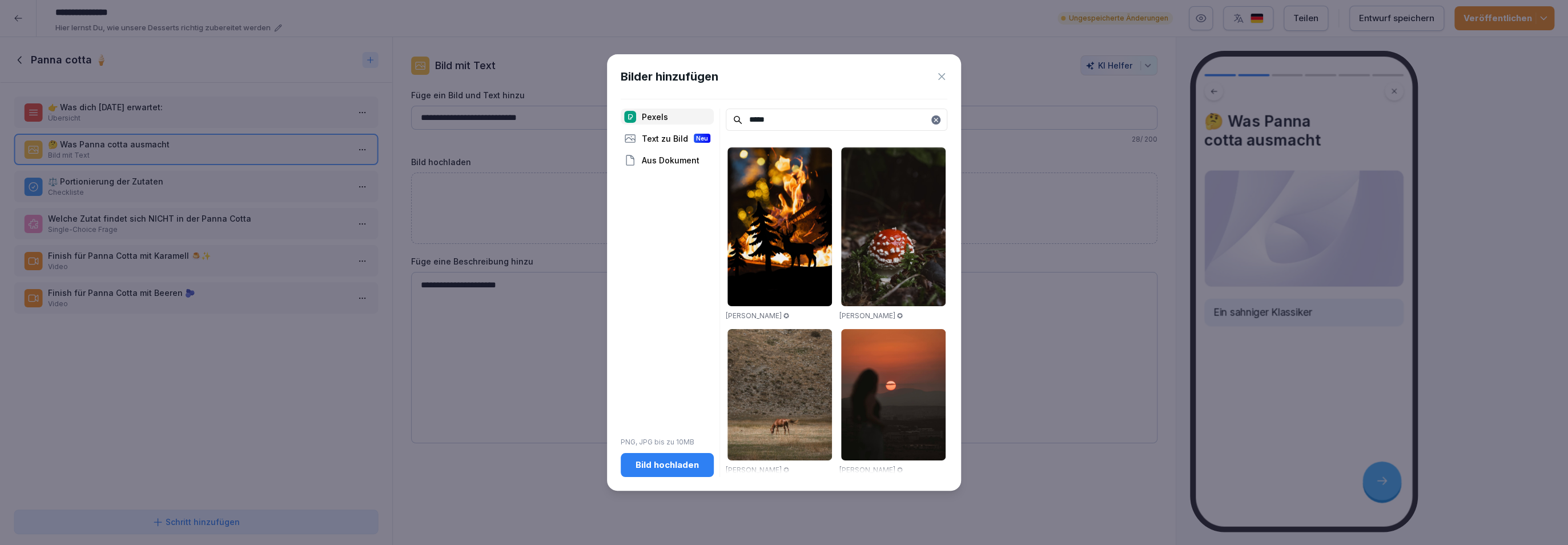
click at [771, 125] on input "*****" at bounding box center [836, 119] width 222 height 22
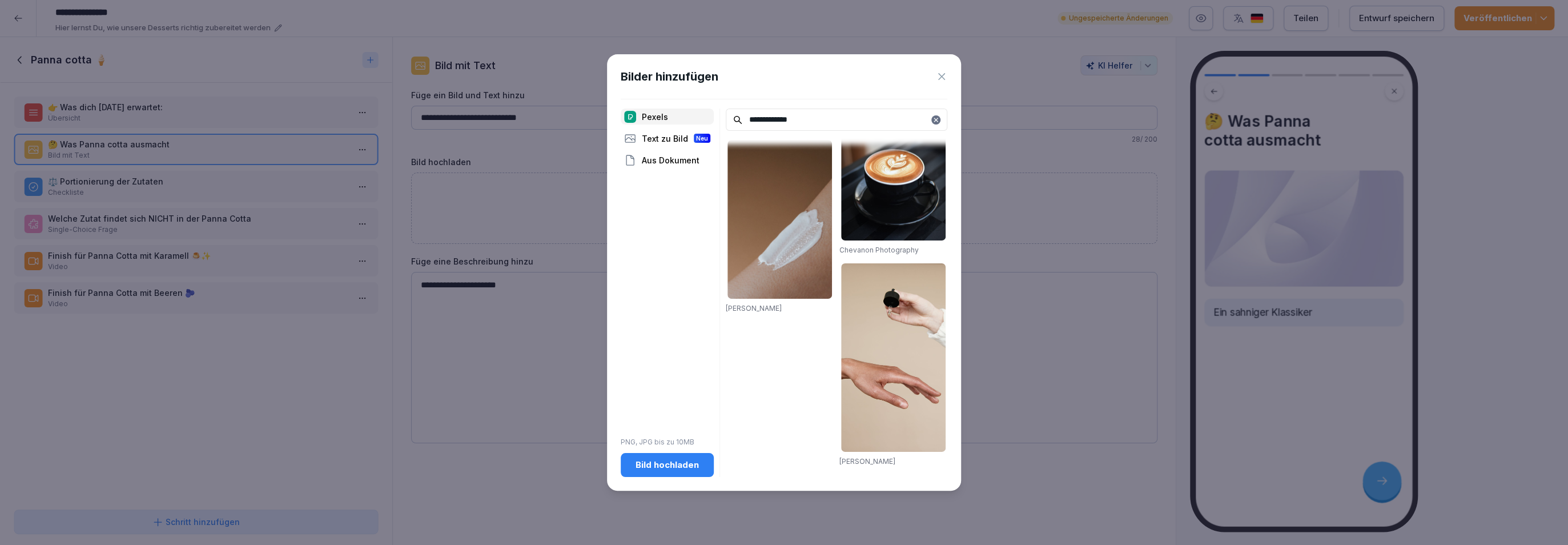
scroll to position [2196, 0]
click at [803, 120] on input "**********" at bounding box center [836, 119] width 222 height 22
type input "**********"
click at [655, 463] on div "Bild hochladen" at bounding box center [667, 464] width 75 height 13
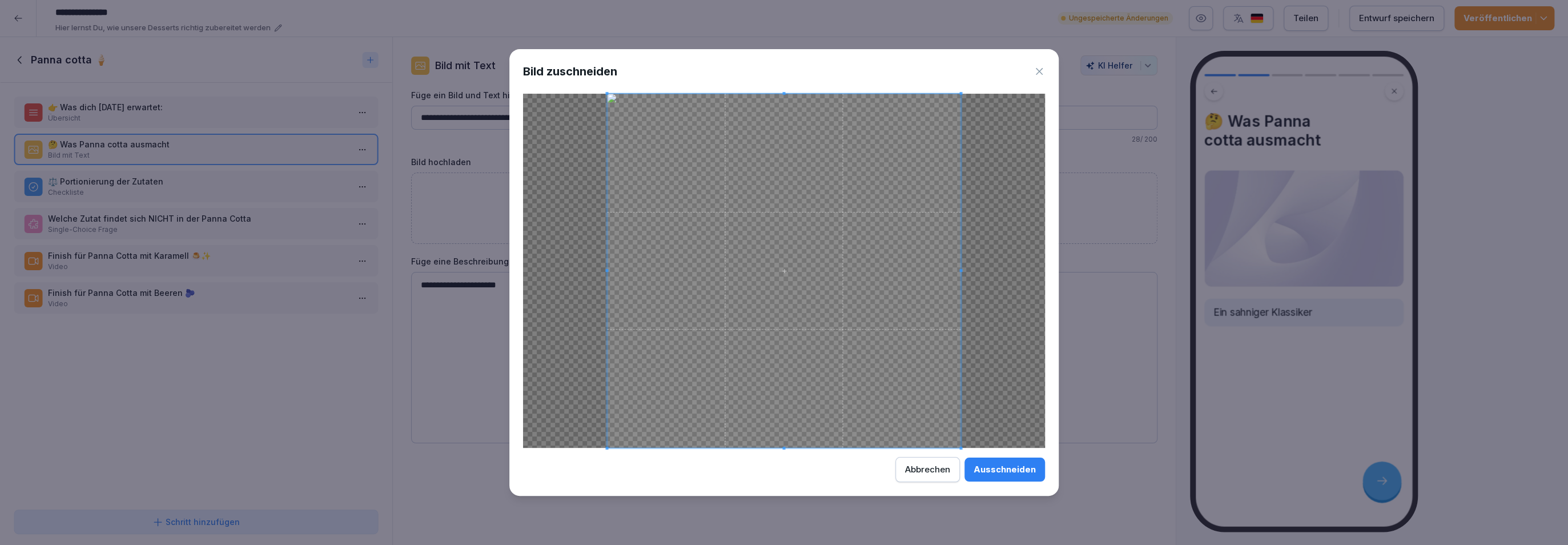
click at [1001, 478] on button "Ausschneiden" at bounding box center [1004, 469] width 81 height 24
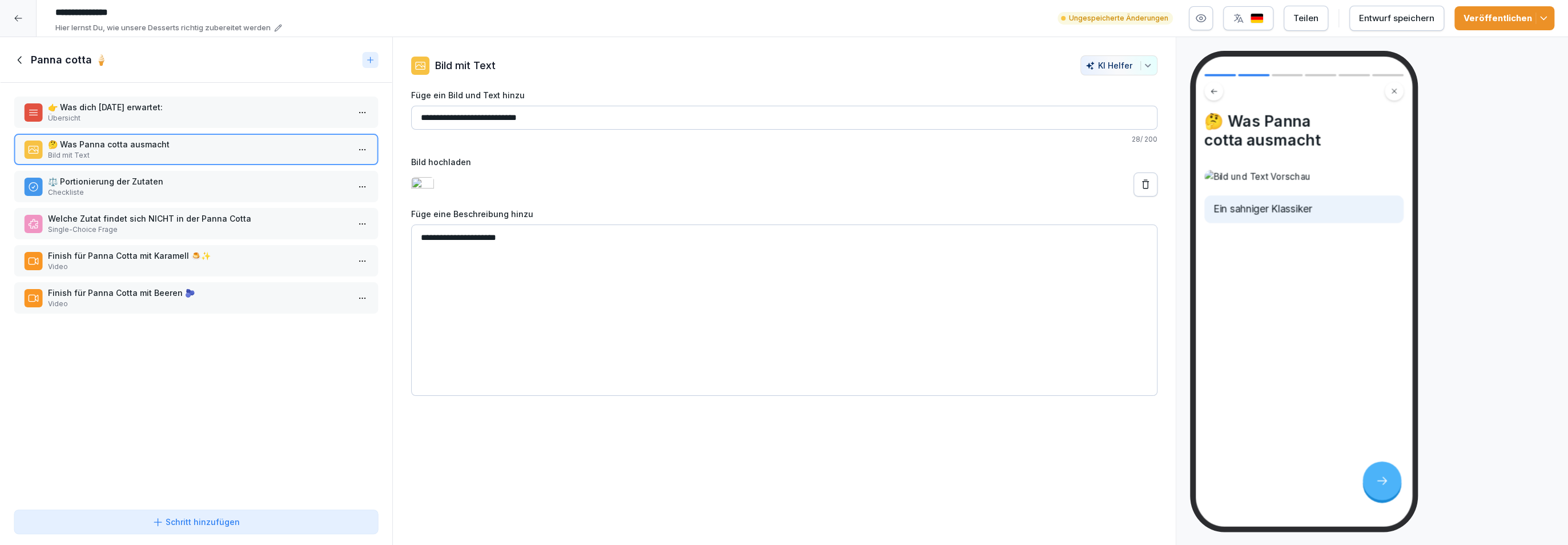
click at [211, 209] on div "Welche Zutat findet sich NICHT in der Panna Cotta Single-Choice Frage" at bounding box center [196, 224] width 365 height 32
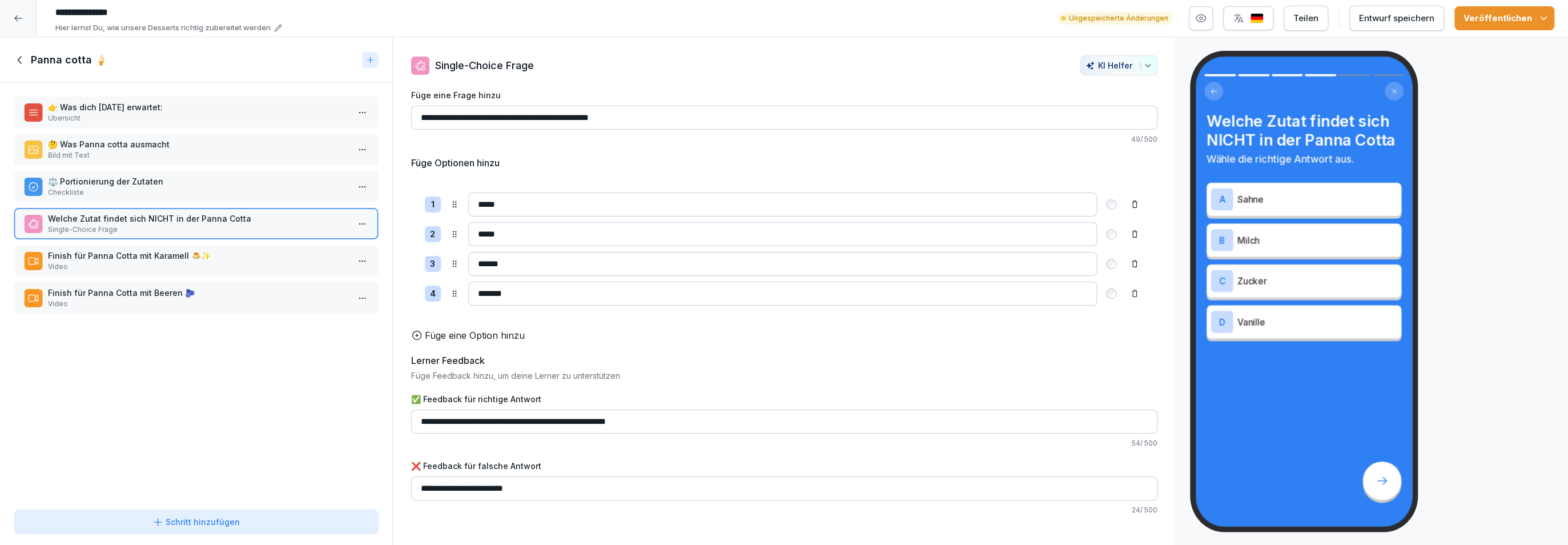
click at [212, 259] on p "Finish für Panna Cotta mit Karamell 🍮✨" at bounding box center [198, 256] width 301 height 12
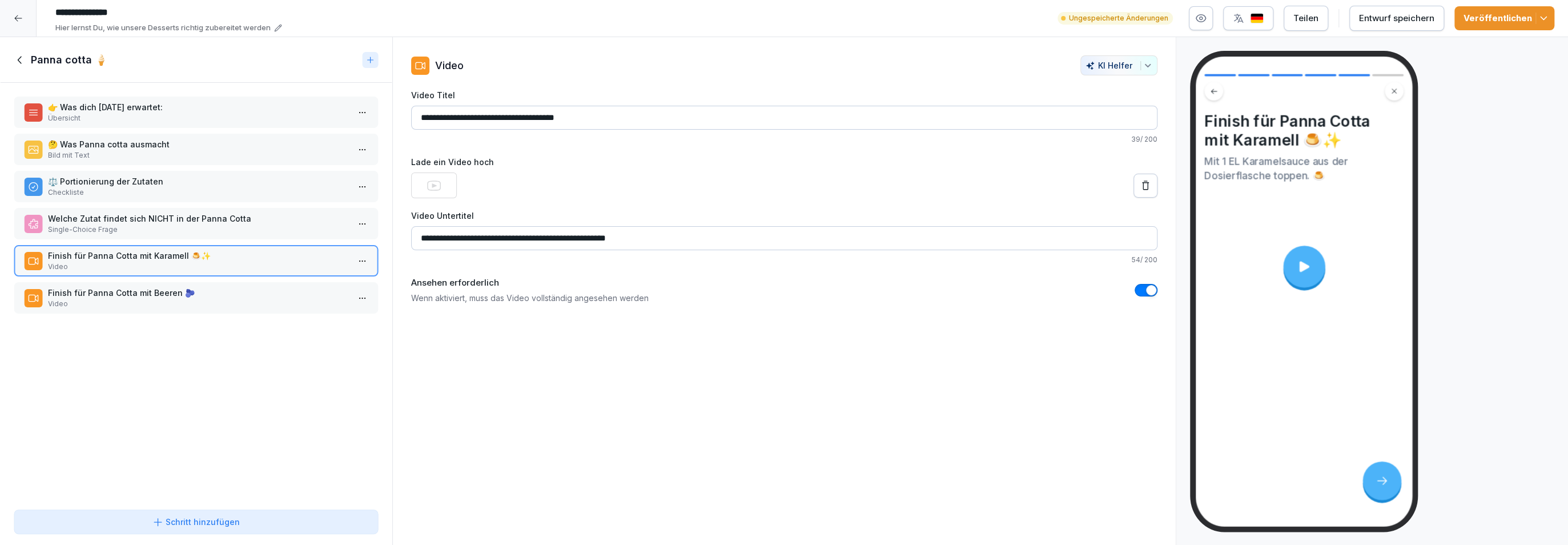
click at [204, 295] on p "Finish für Panna Cotta mit Beeren 🫐" at bounding box center [198, 292] width 301 height 12
click at [25, 62] on icon at bounding box center [20, 60] width 13 height 13
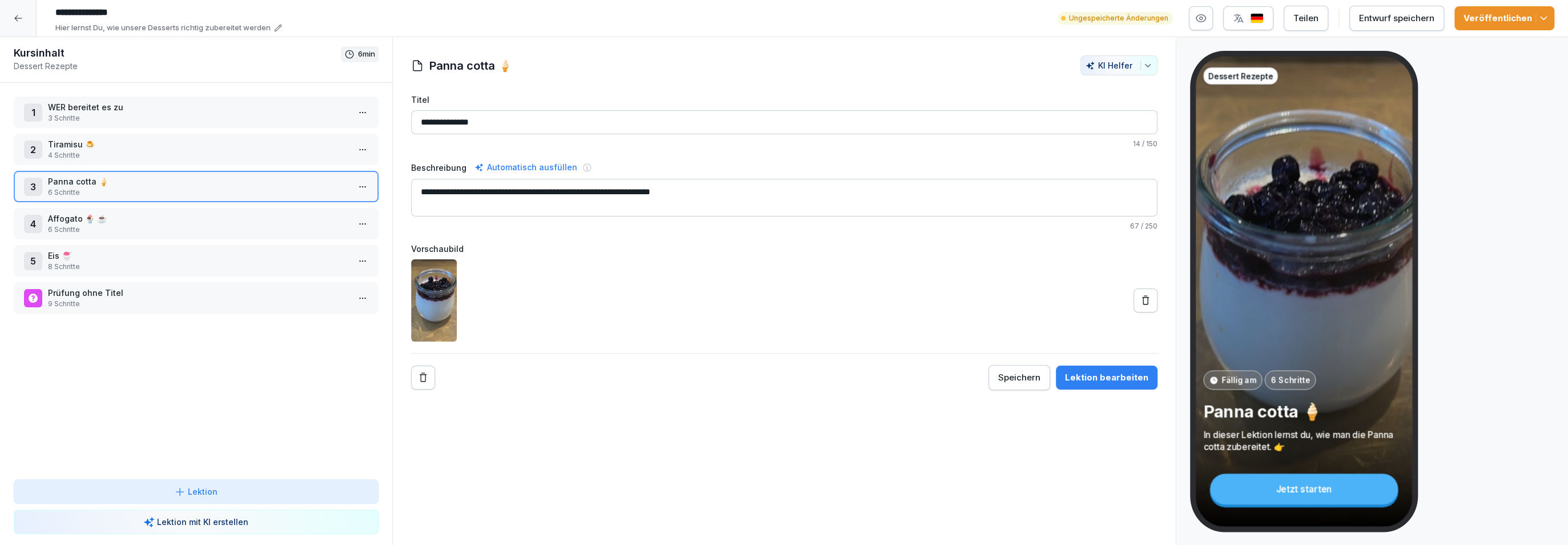
click at [124, 286] on p "Prüfung ohne Titel" at bounding box center [198, 292] width 301 height 12
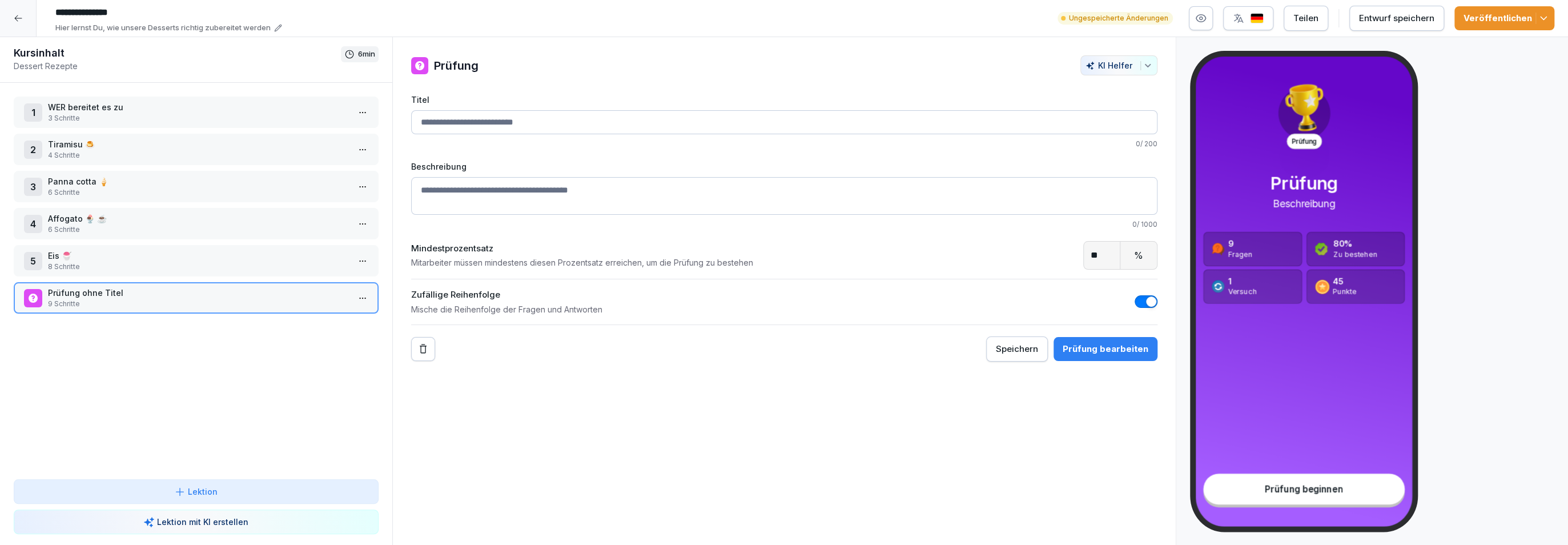
click at [131, 228] on p "6 Schritte" at bounding box center [198, 230] width 301 height 10
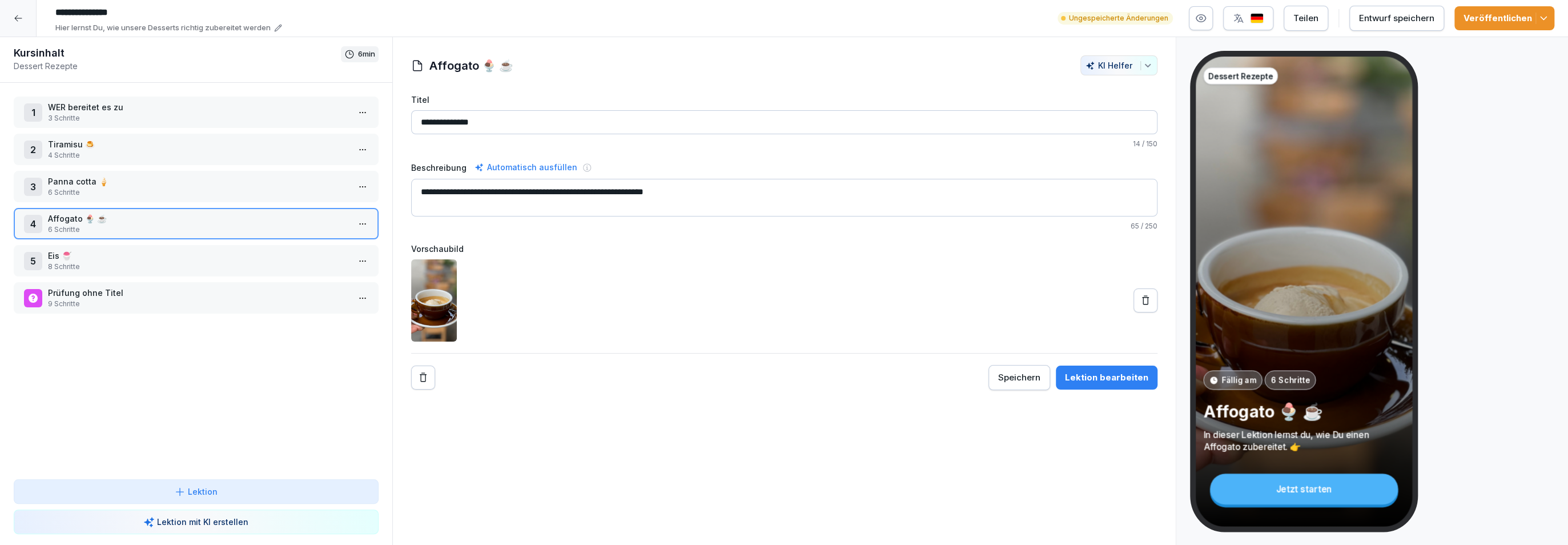
click at [25, 18] on div at bounding box center [18, 18] width 37 height 37
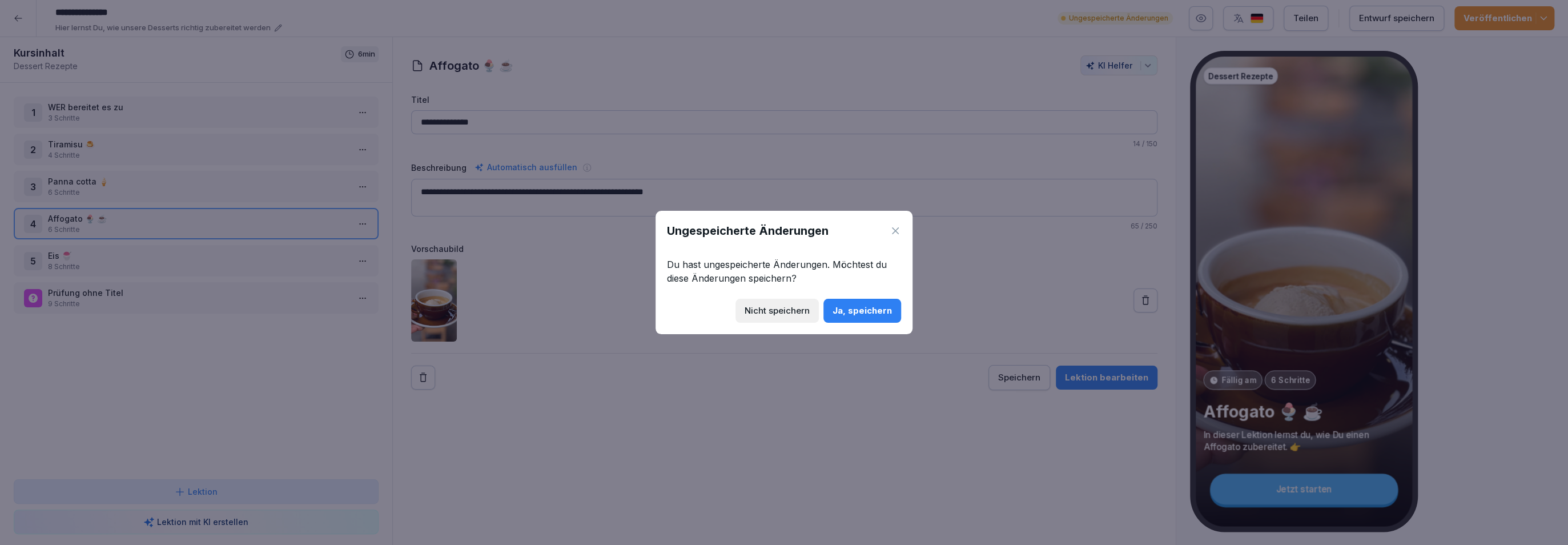
click at [879, 315] on div "Ja, speichern" at bounding box center [863, 310] width 60 height 13
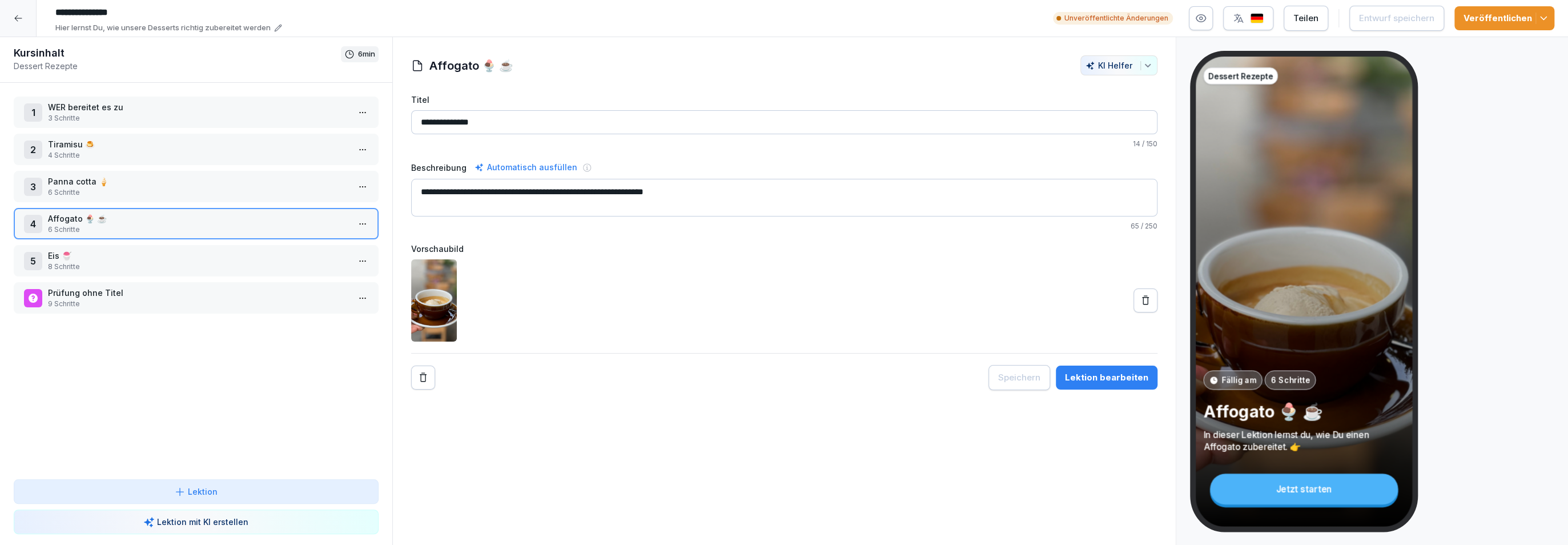
click at [20, 22] on icon at bounding box center [18, 18] width 9 height 9
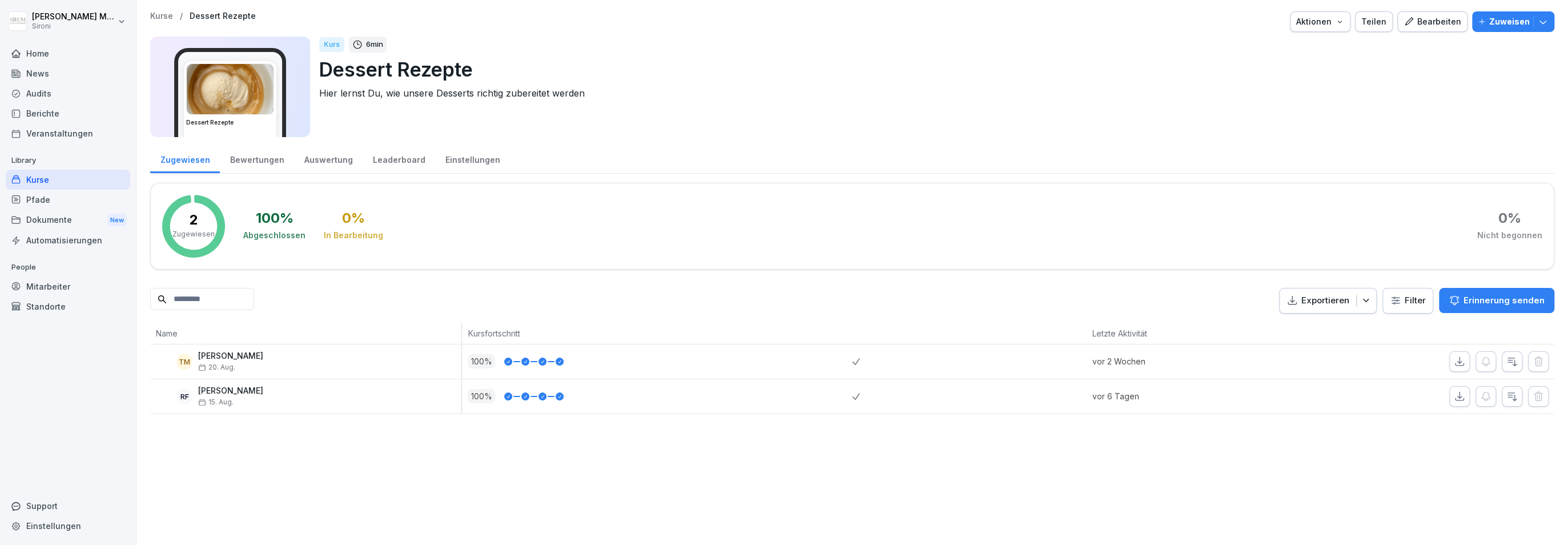
click at [48, 177] on div "Kurse" at bounding box center [68, 180] width 124 height 20
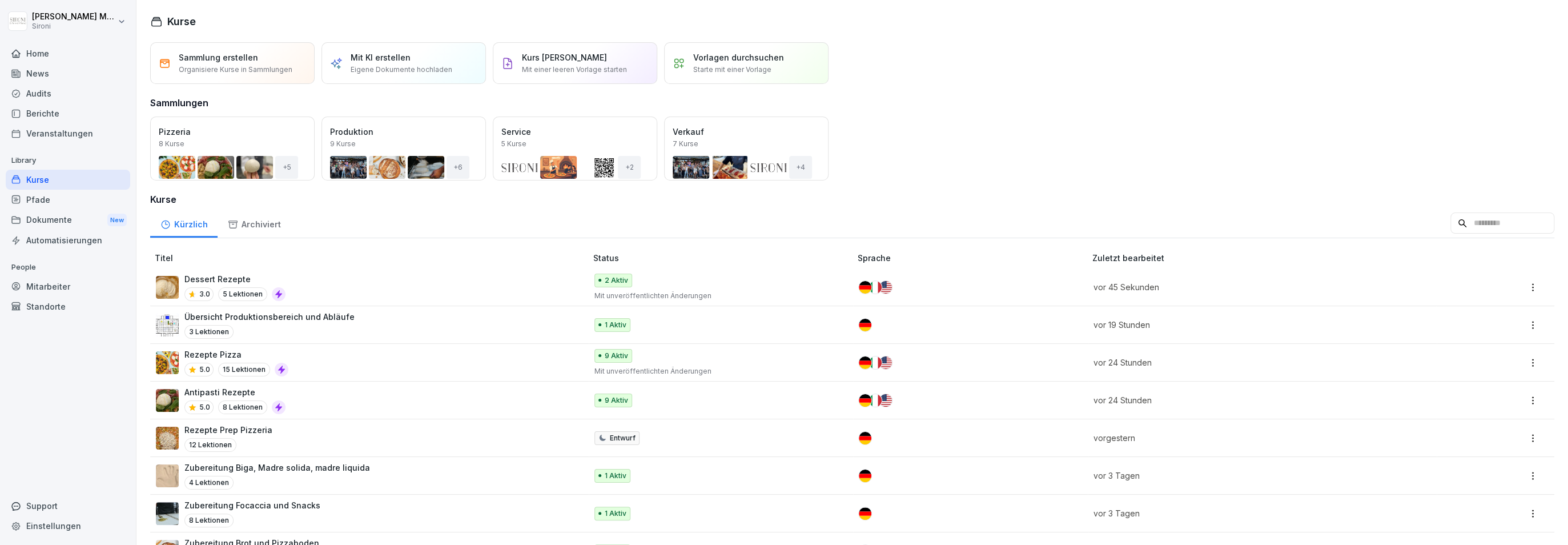
click at [0, 0] on div "Öffnen" at bounding box center [0, 0] width 0 height 0
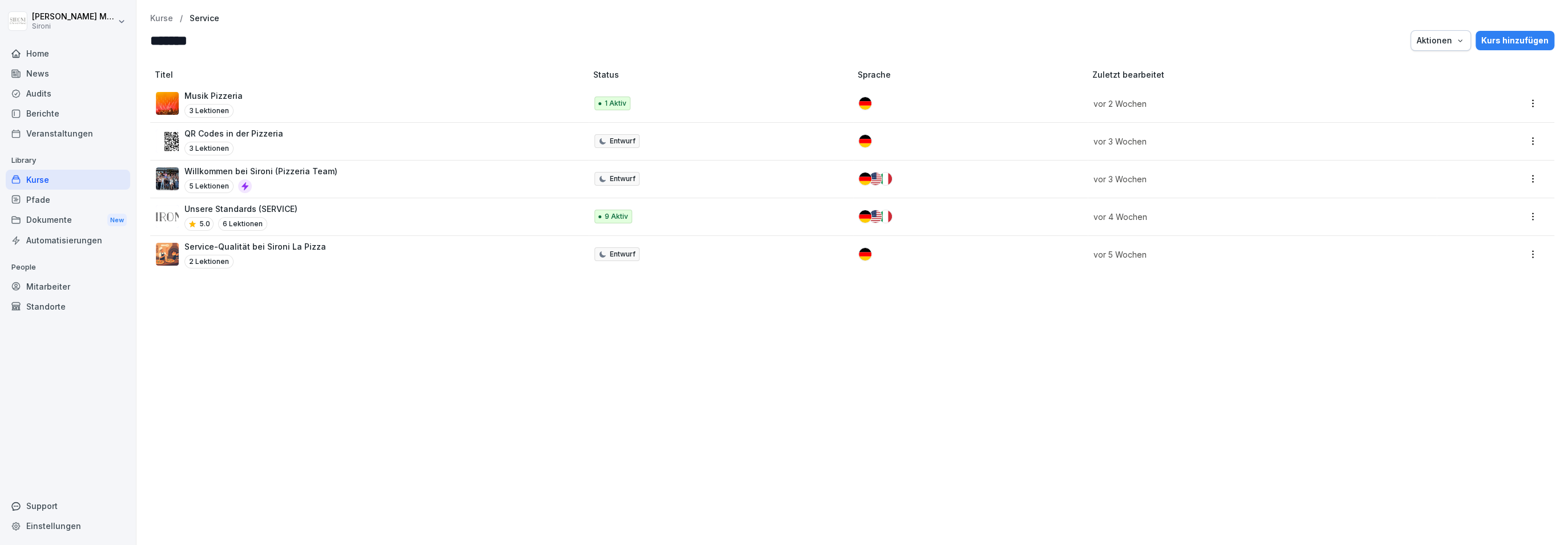
click at [296, 133] on div "QR Codes in der Pizzeria 3 Lektionen" at bounding box center [366, 141] width 420 height 28
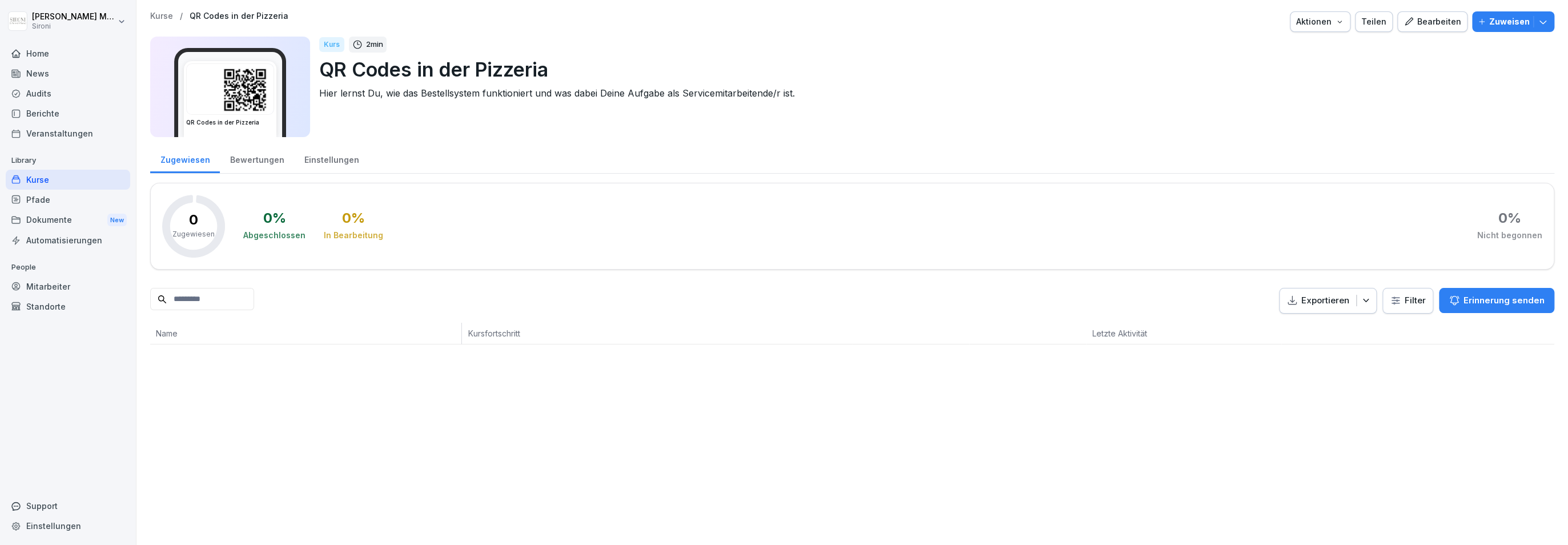
click at [158, 19] on p "Kurse" at bounding box center [161, 16] width 23 height 10
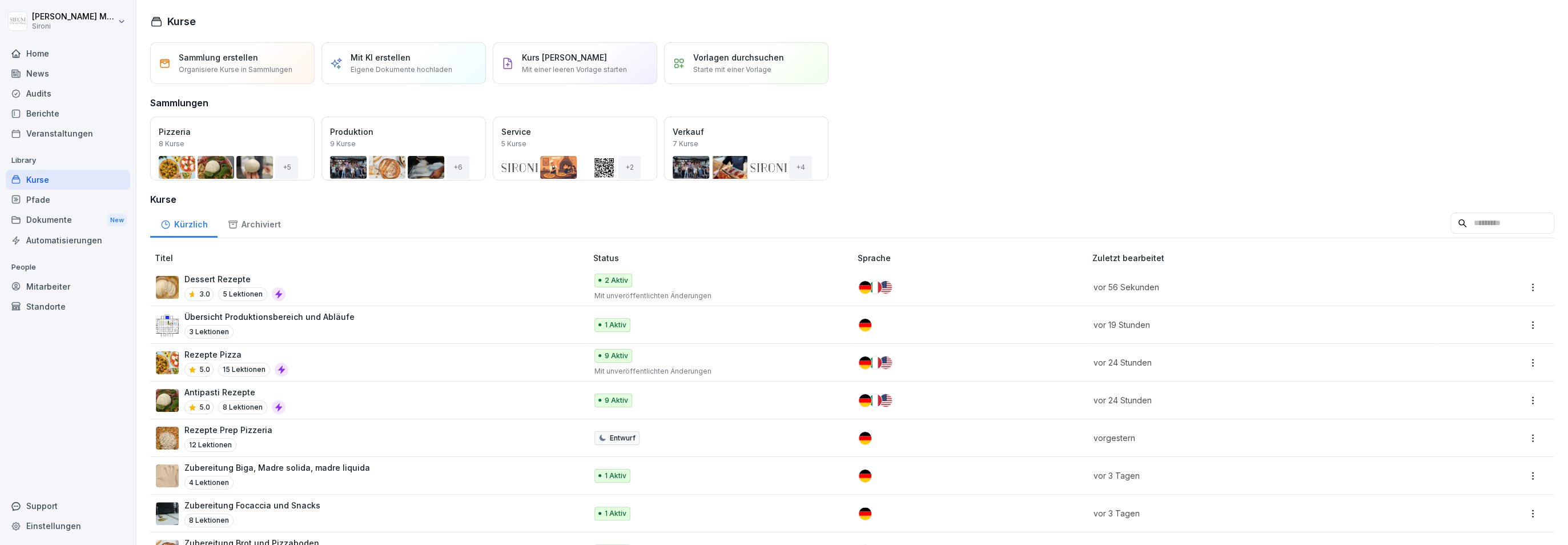
click at [37, 180] on div "Kurse" at bounding box center [68, 180] width 124 height 20
